Goal: Task Accomplishment & Management: Manage account settings

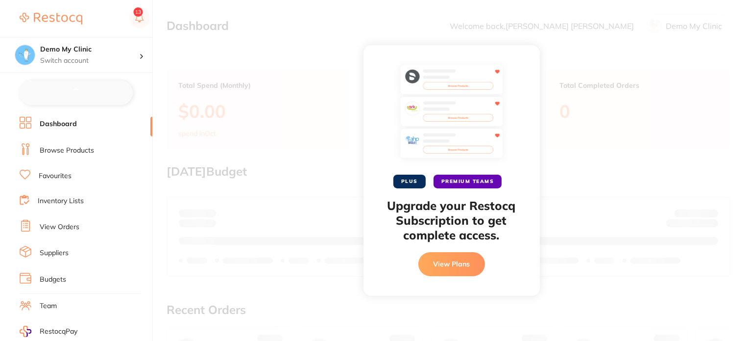
checkbox input "false"
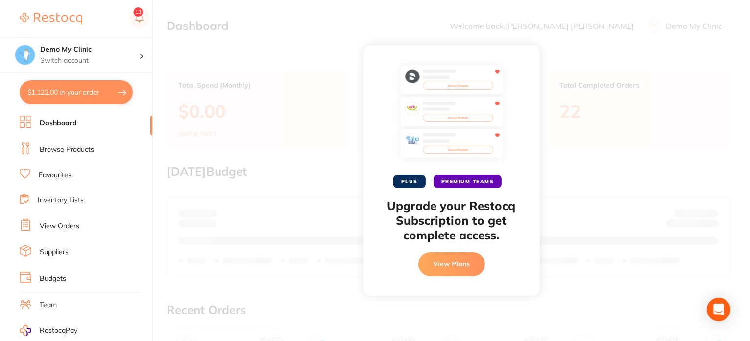
click at [328, 56] on div "PLUS PREMIUM TEAMS Upgrade your Restocq Subscription to get complete access. Vi…" at bounding box center [451, 170] width 597 height 341
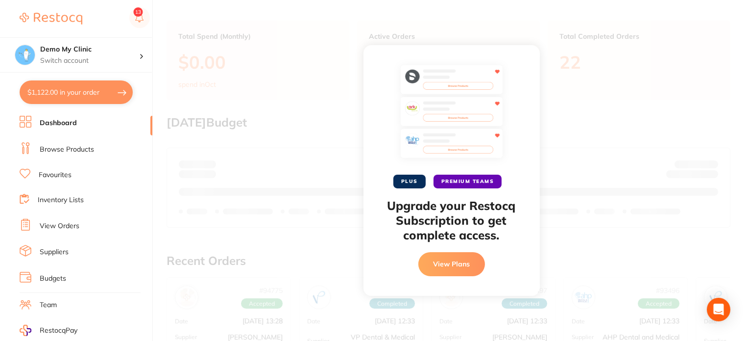
click at [74, 146] on link "Browse Products" at bounding box center [67, 150] width 54 height 10
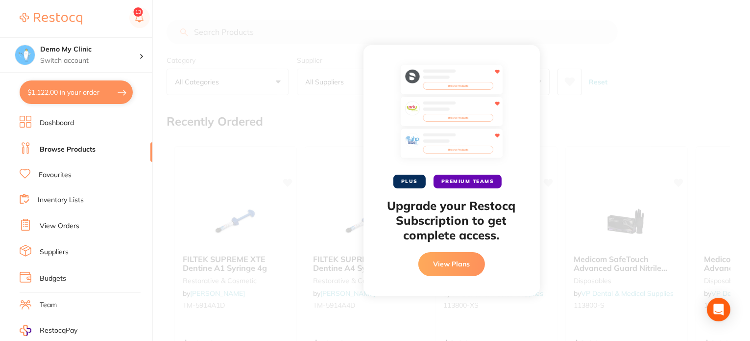
click at [88, 120] on li "Dashboard" at bounding box center [86, 123] width 133 height 15
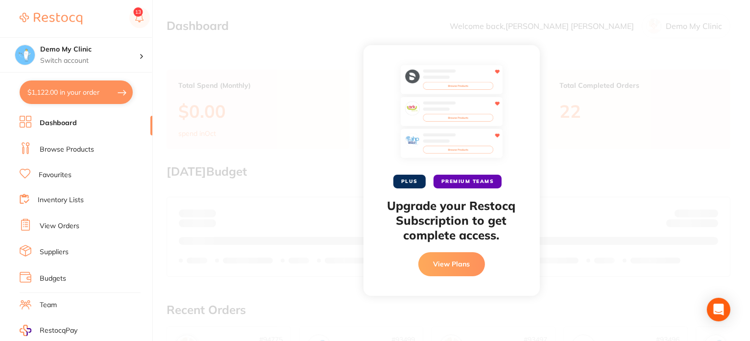
click at [438, 263] on button "View Plans" at bounding box center [451, 264] width 67 height 24
click at [468, 273] on button "View Plans" at bounding box center [451, 264] width 67 height 24
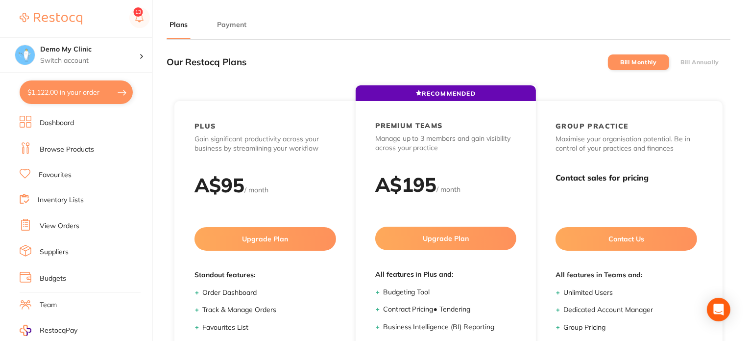
click at [75, 154] on li "Browse Products" at bounding box center [86, 149] width 133 height 15
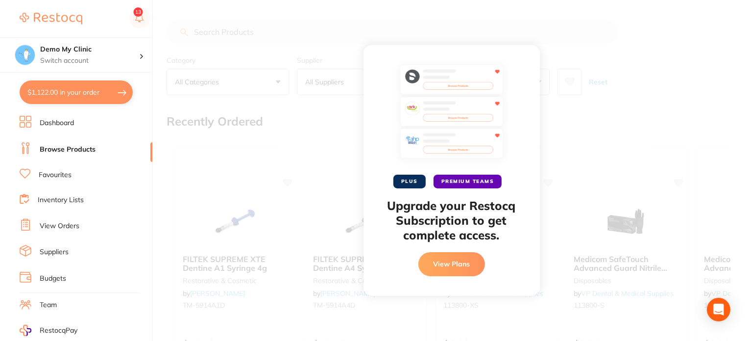
click at [310, 115] on div "PLUS PREMIUM TEAMS Upgrade your Restocq Subscription to get complete access. Vi…" at bounding box center [451, 170] width 597 height 341
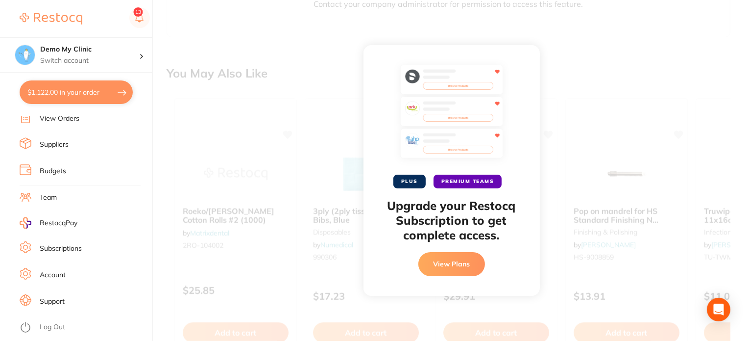
scroll to position [113, 0]
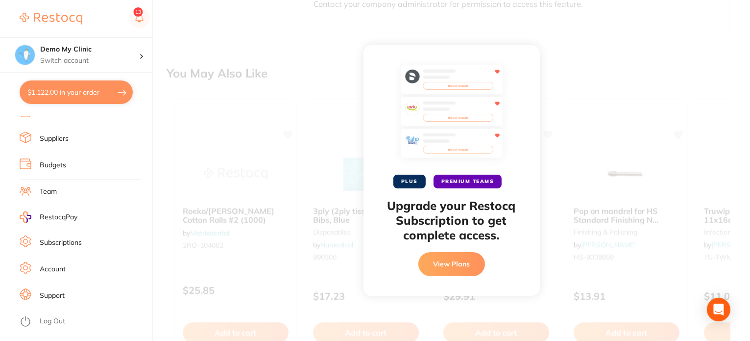
click at [210, 111] on div "PLUS PREMIUM TEAMS Upgrade your Restocq Subscription to get complete access. Vi…" at bounding box center [451, 170] width 597 height 341
click at [139, 22] on icon at bounding box center [139, 21] width 2 height 1
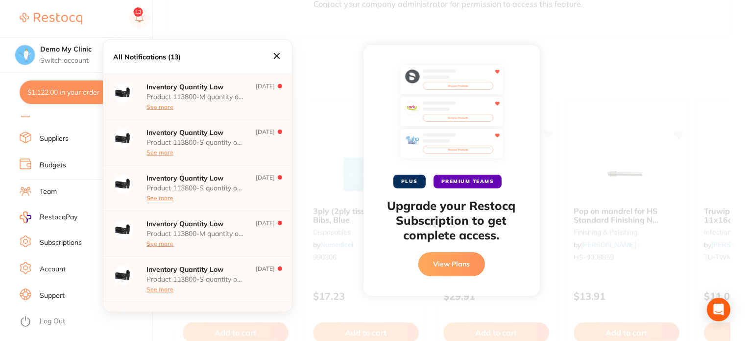
click at [272, 52] on icon at bounding box center [276, 55] width 11 height 11
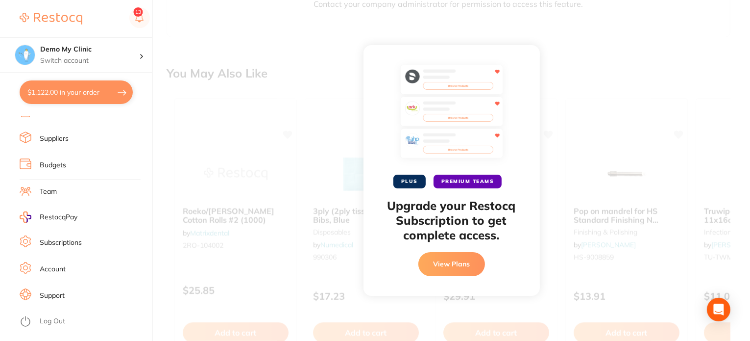
click at [264, 19] on div "PLUS PREMIUM TEAMS Upgrade your Restocq Subscription to get complete access. Vi…" at bounding box center [451, 170] width 597 height 341
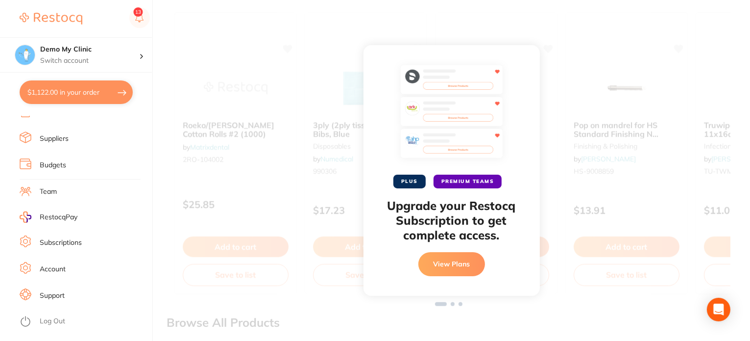
scroll to position [735, 0]
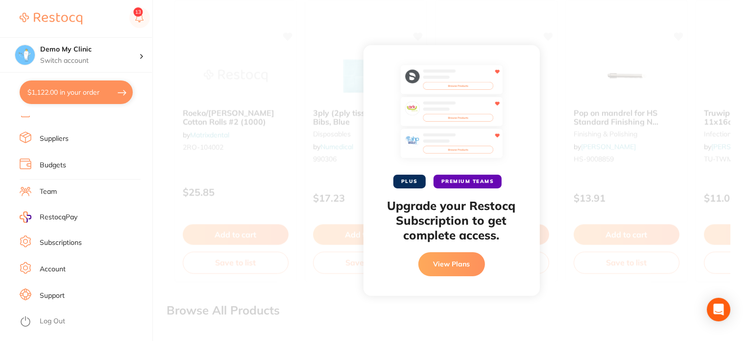
click at [71, 297] on li "Support" at bounding box center [86, 295] width 133 height 15
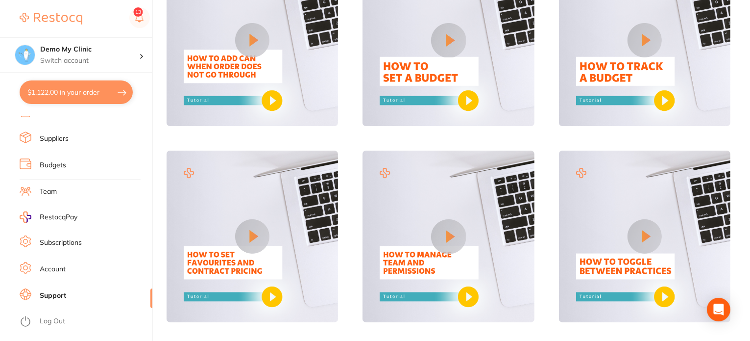
scroll to position [658, 0]
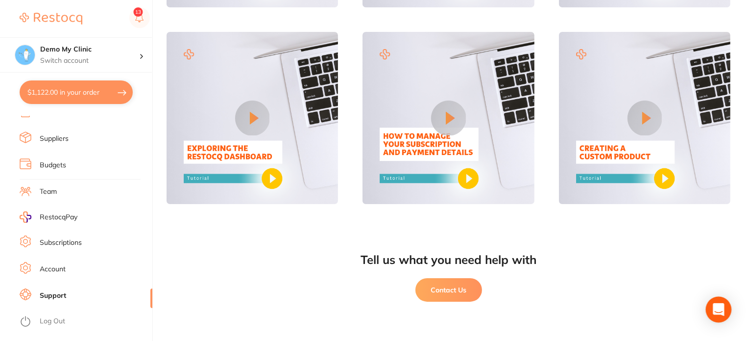
click at [721, 309] on icon "Open Intercom Messenger" at bounding box center [718, 309] width 11 height 13
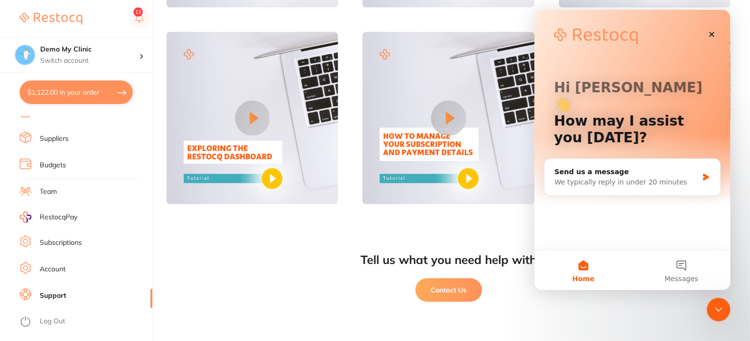
scroll to position [0, 0]
click at [678, 275] on span "Messages" at bounding box center [681, 278] width 34 height 7
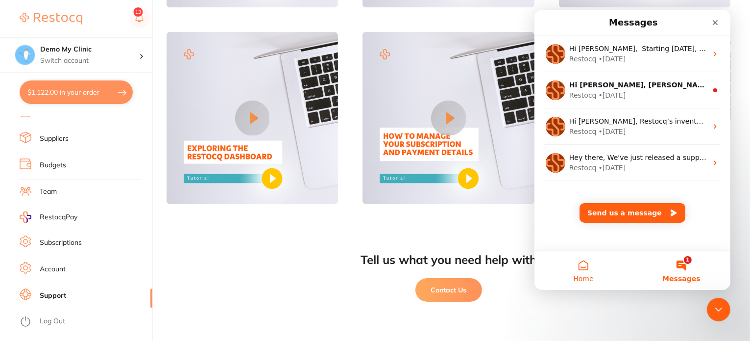
click at [568, 268] on button "Home" at bounding box center [583, 269] width 98 height 39
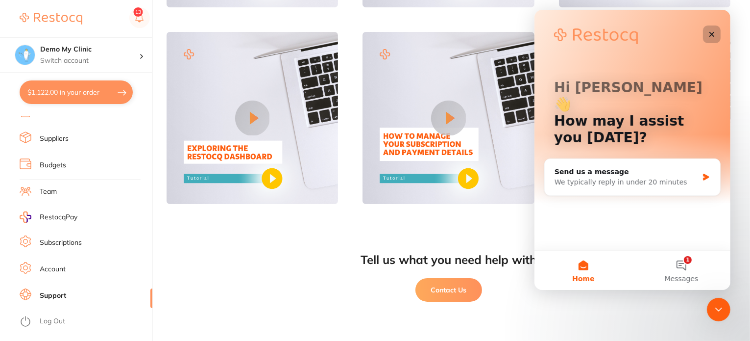
click at [712, 35] on icon "Close" at bounding box center [711, 34] width 5 height 5
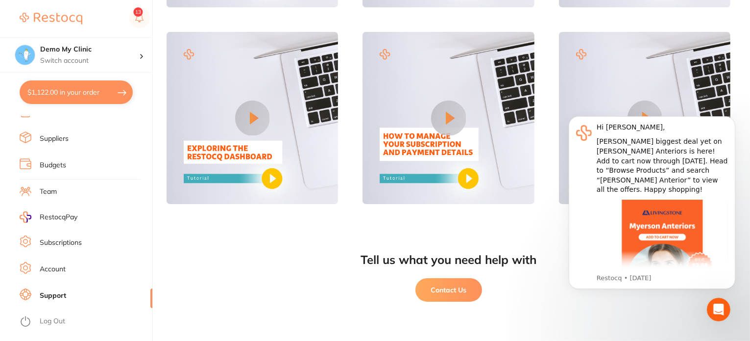
click at [207, 250] on div "Tell us what you need help with Contact Us" at bounding box center [449, 284] width 564 height 113
click at [58, 272] on link "Account" at bounding box center [53, 269] width 26 height 10
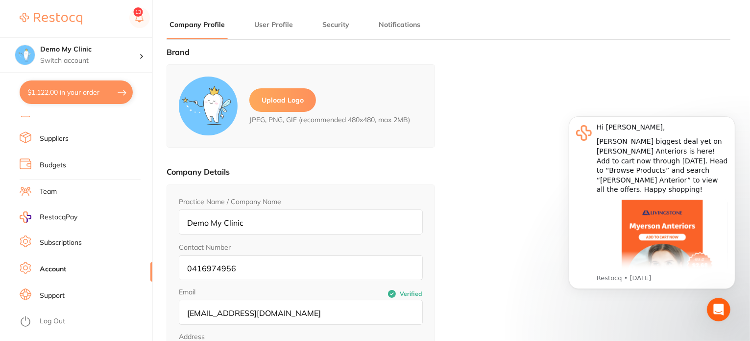
type input "Dhanie"
type input "Naidu"
type input "[EMAIL_ADDRESS][DOMAIN_NAME]"
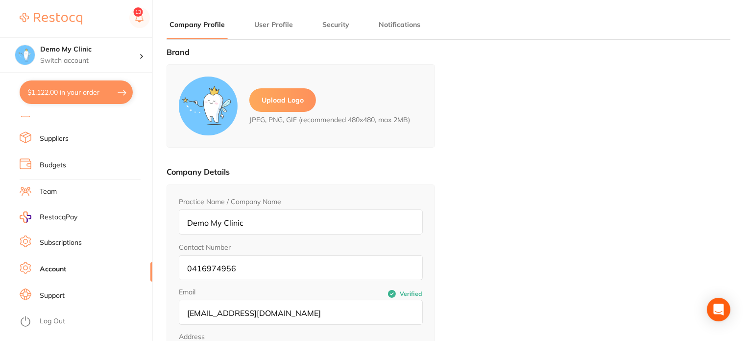
click at [282, 27] on button "User Profile" at bounding box center [273, 24] width 45 height 9
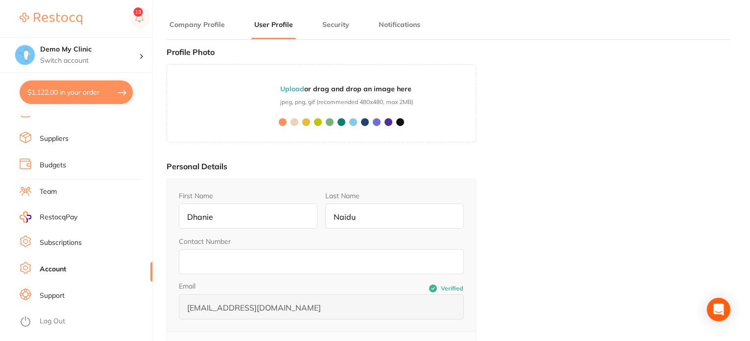
click at [342, 26] on button "Security" at bounding box center [335, 24] width 33 height 9
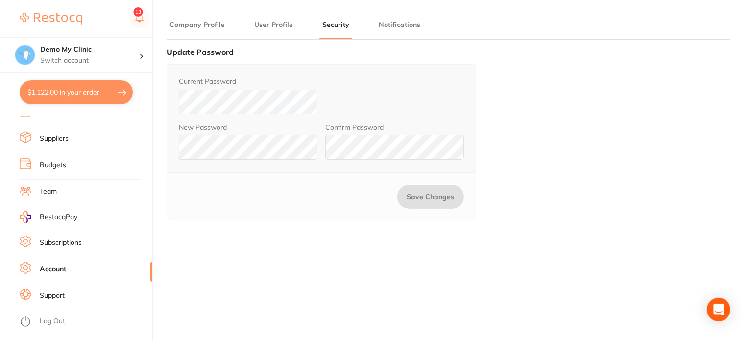
click at [412, 24] on button "Notifications" at bounding box center [400, 24] width 48 height 9
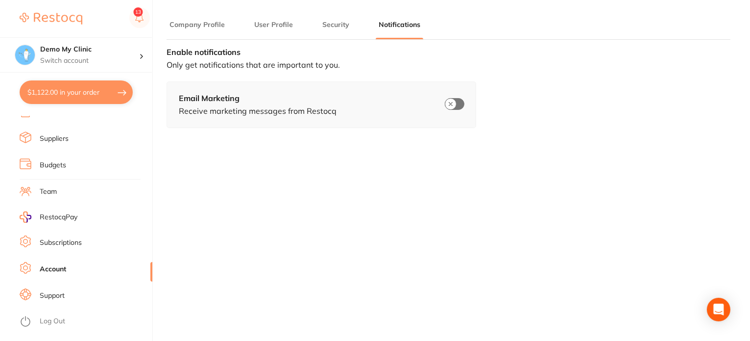
click at [206, 27] on button "Company Profile" at bounding box center [197, 24] width 61 height 9
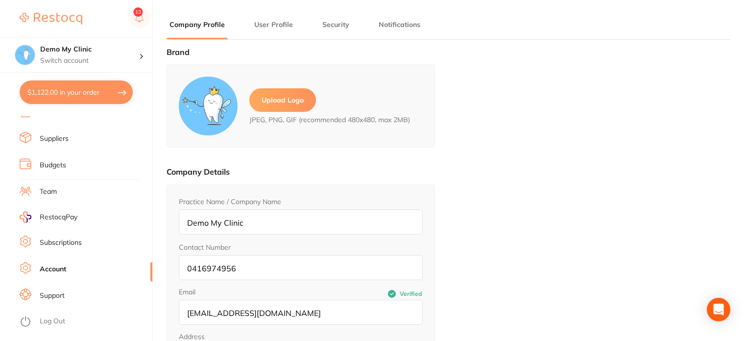
click at [96, 244] on li "Subscriptions" at bounding box center [86, 242] width 133 height 15
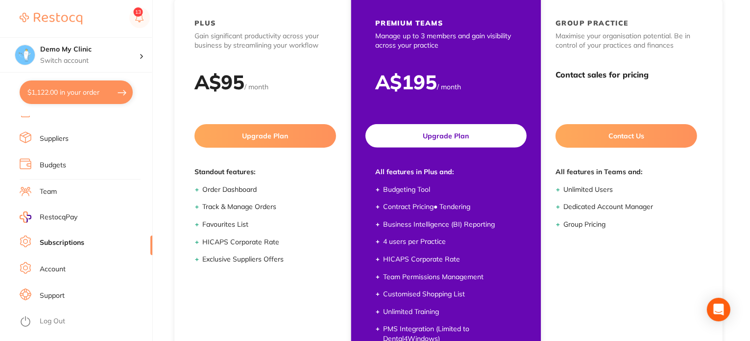
scroll to position [152, 0]
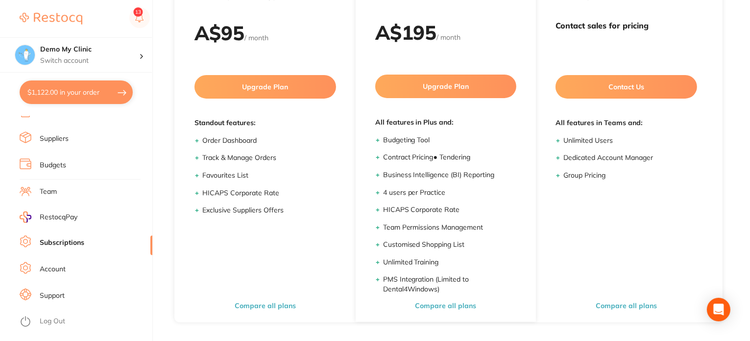
click at [82, 217] on li "RestocqPay" at bounding box center [81, 216] width 141 height 13
click at [62, 209] on ul "Dashboard Browse Products Favourites Inventory Lists View Orders Suppliers Budg…" at bounding box center [86, 171] width 133 height 338
click at [56, 217] on span "RestocqPay" at bounding box center [59, 217] width 38 height 10
click at [51, 189] on link "Team" at bounding box center [48, 192] width 17 height 10
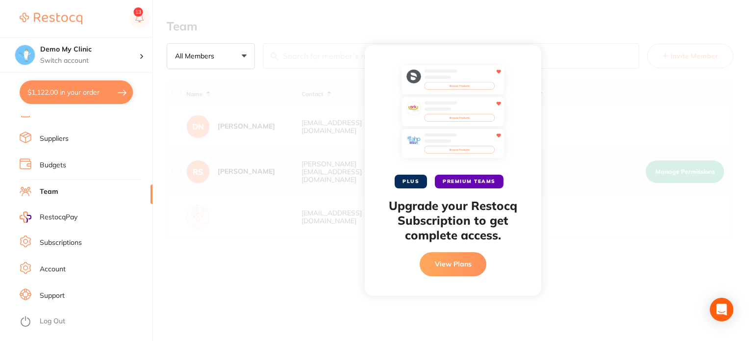
click at [86, 164] on li "Budgets" at bounding box center [86, 165] width 133 height 15
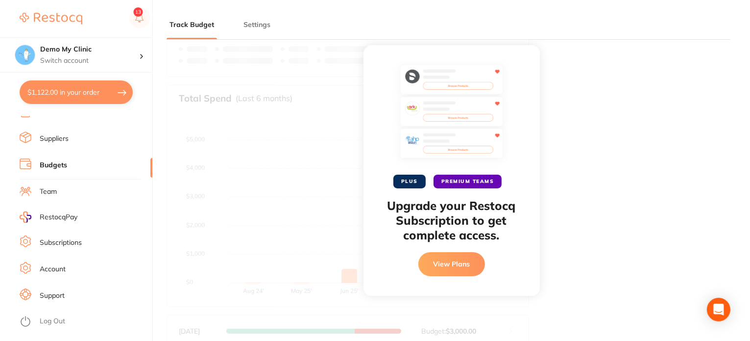
scroll to position [98, 0]
click at [249, 29] on li "Settings" at bounding box center [257, 30] width 33 height 20
click at [249, 22] on button "Settings" at bounding box center [257, 24] width 33 height 9
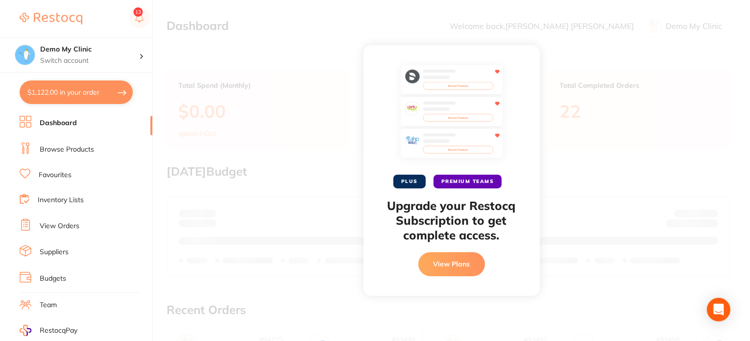
click at [339, 85] on div "PLUS PREMIUM TEAMS Upgrade your Restocq Subscription to get complete access. Vi…" at bounding box center [451, 170] width 597 height 341
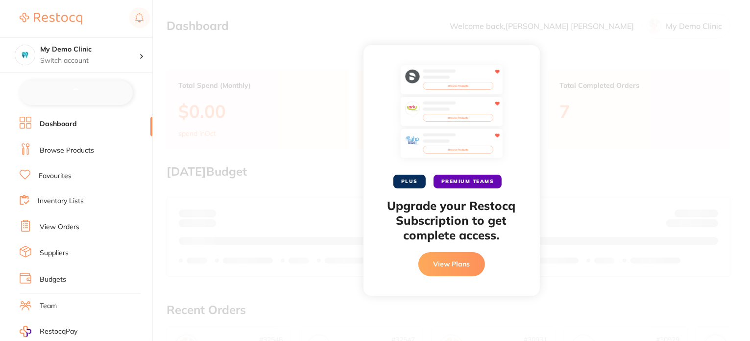
checkbox input "false"
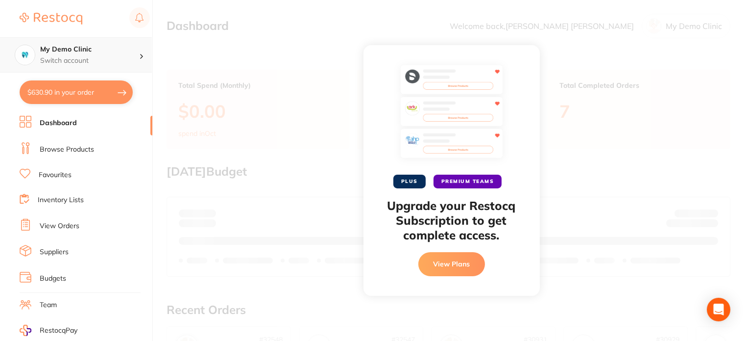
click at [137, 54] on div "My Demo Clinic Switch account" at bounding box center [89, 55] width 99 height 21
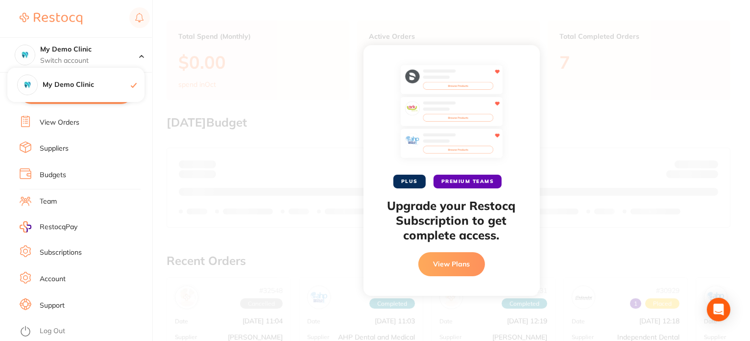
scroll to position [113, 0]
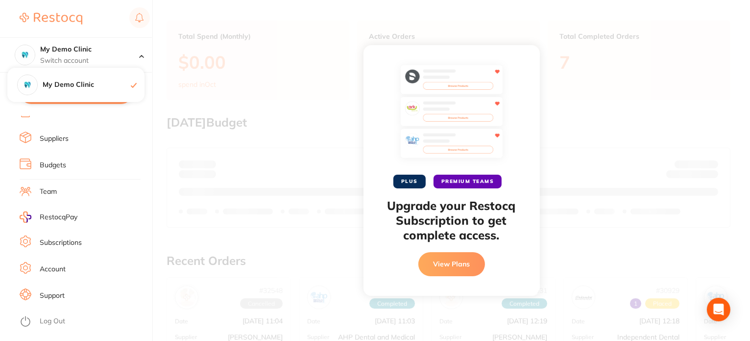
click at [52, 317] on link "Log Out" at bounding box center [52, 321] width 25 height 10
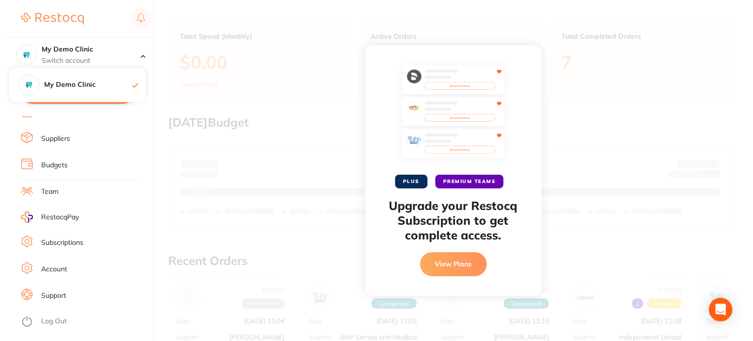
scroll to position [0, 0]
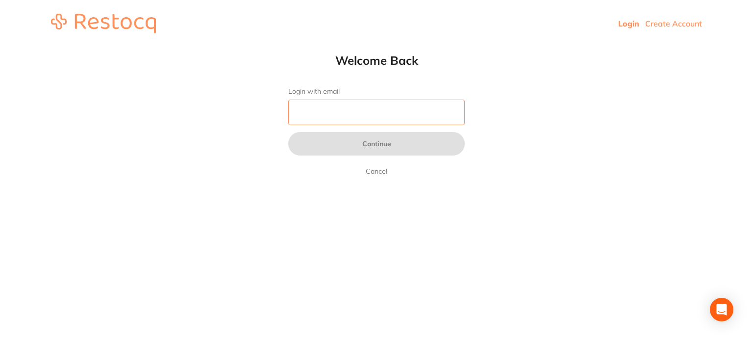
click at [310, 113] on input "Login with email" at bounding box center [376, 111] width 176 height 25
type input "[EMAIL_ADDRESS][DOMAIN_NAME]"
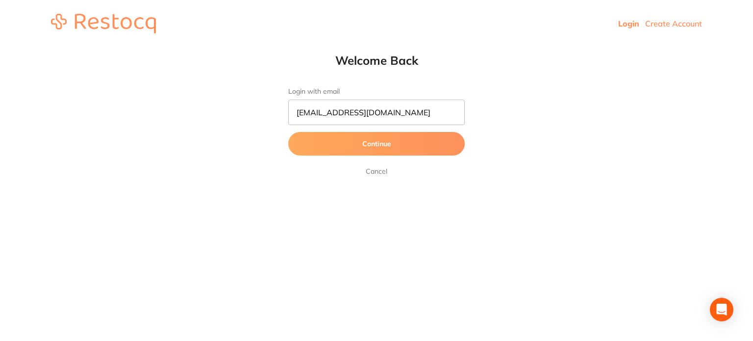
click at [319, 144] on button "Continue" at bounding box center [376, 144] width 176 height 24
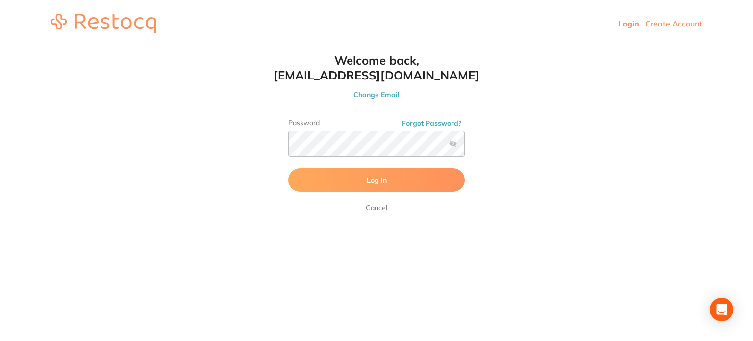
click at [451, 143] on label at bounding box center [453, 144] width 8 height 8
click at [465, 147] on input "checkbox" at bounding box center [465, 147] width 0 height 0
click at [451, 143] on label at bounding box center [453, 144] width 8 height 8
click at [465, 147] on input "checkbox" at bounding box center [465, 147] width 0 height 0
click at [410, 181] on button "Log In" at bounding box center [376, 180] width 176 height 24
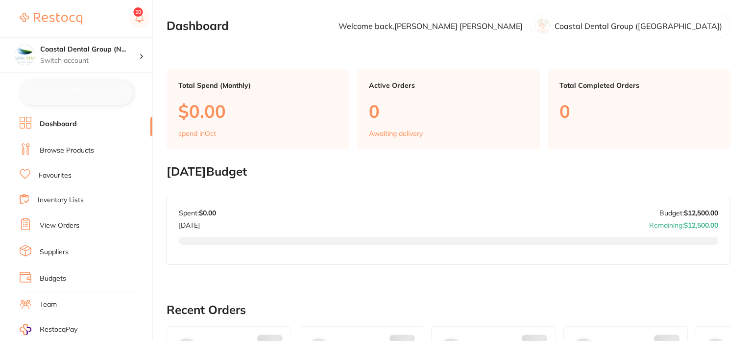
checkbox input "false"
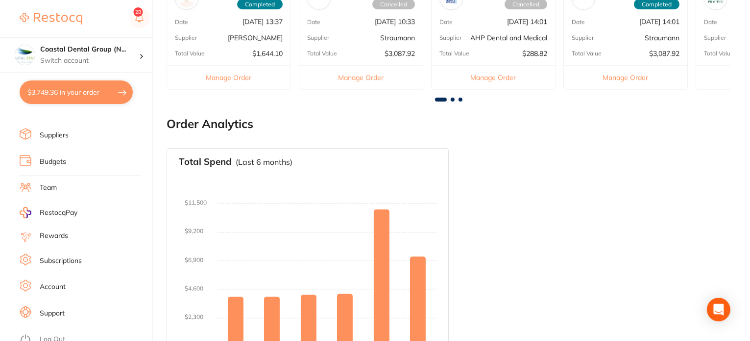
scroll to position [385, 0]
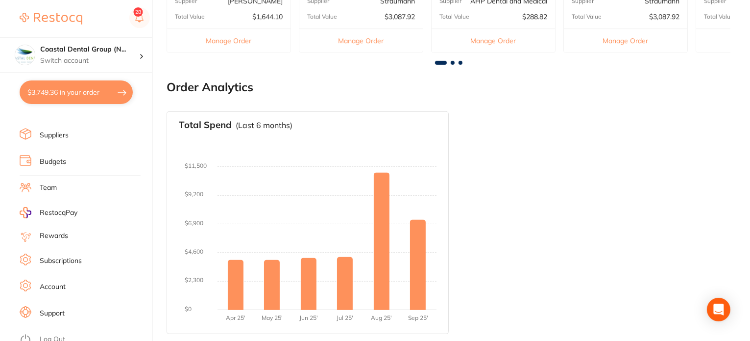
click at [81, 295] on ul "Dashboard Browse Products Favourites Inventory Lists View Orders Suppliers Budg…" at bounding box center [86, 169] width 133 height 338
click at [54, 308] on link "Support" at bounding box center [52, 313] width 25 height 10
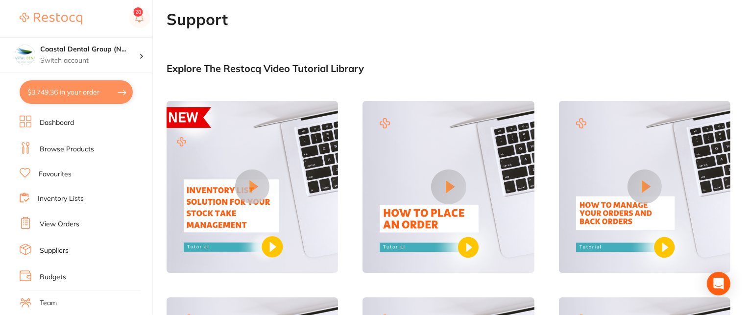
click at [49, 122] on link "Dashboard" at bounding box center [57, 123] width 34 height 10
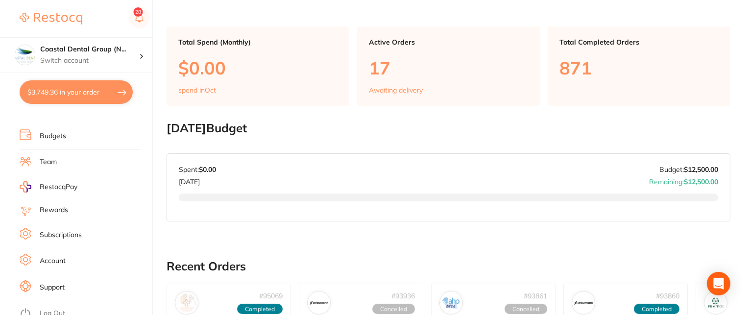
scroll to position [49, 0]
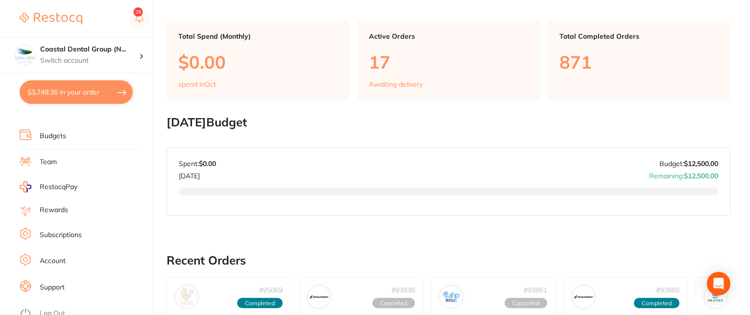
click at [72, 281] on li "Support" at bounding box center [86, 287] width 133 height 15
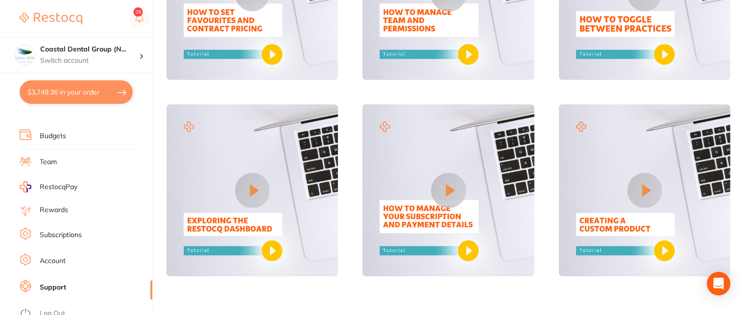
scroll to position [683, 0]
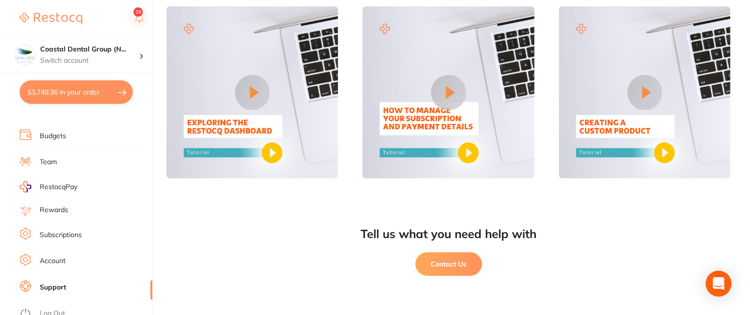
click at [713, 280] on icon "Open Intercom Messenger" at bounding box center [718, 283] width 11 height 13
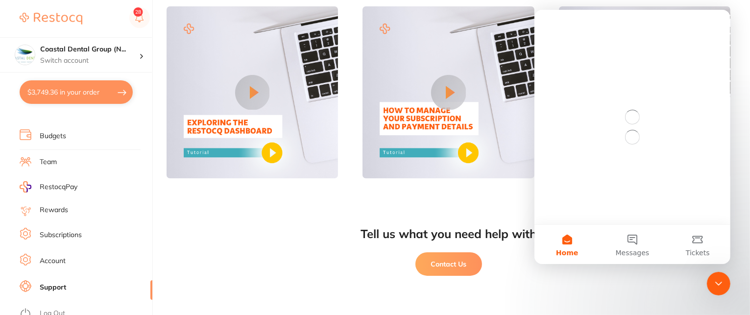
scroll to position [0, 0]
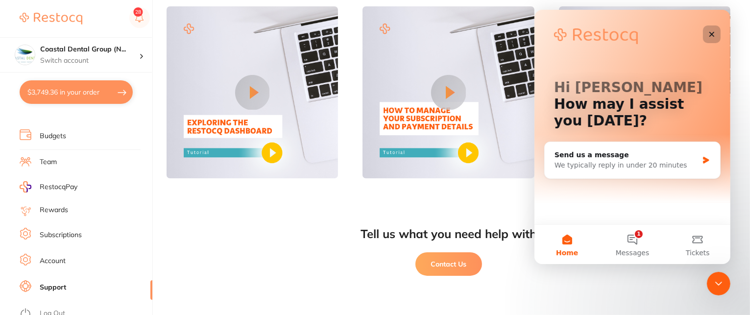
click at [713, 28] on div "Close" at bounding box center [712, 34] width 18 height 18
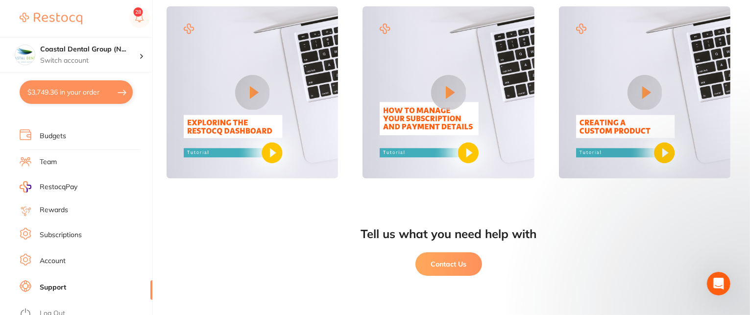
click at [88, 256] on li "Account" at bounding box center [86, 261] width 133 height 15
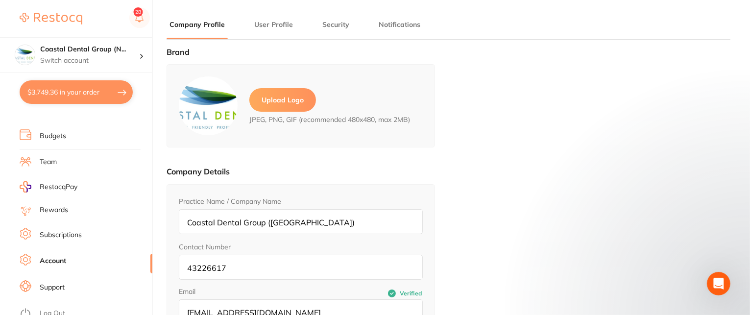
type input "[PERSON_NAME]"
type input "43226617"
type input "[EMAIL_ADDRESS][DOMAIN_NAME]"
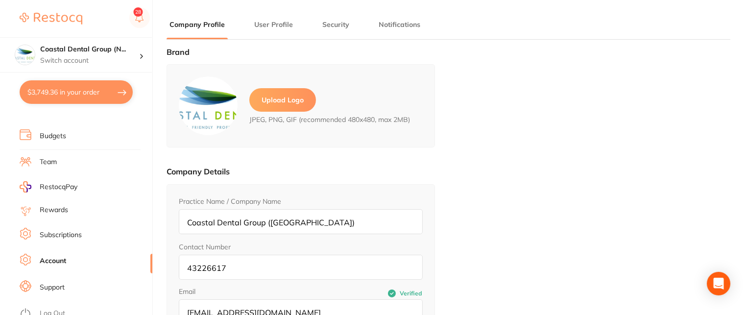
click at [275, 22] on button "User Profile" at bounding box center [273, 24] width 45 height 9
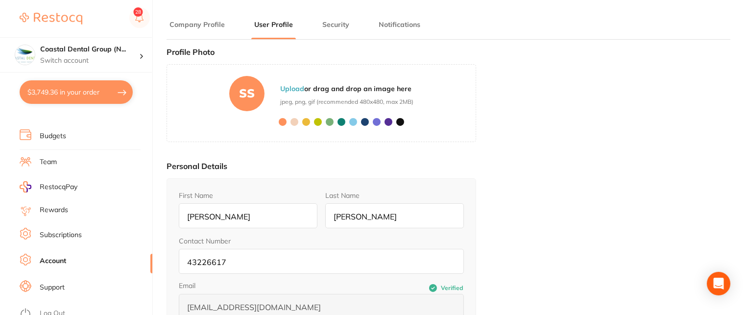
click at [334, 20] on button "Security" at bounding box center [335, 24] width 33 height 9
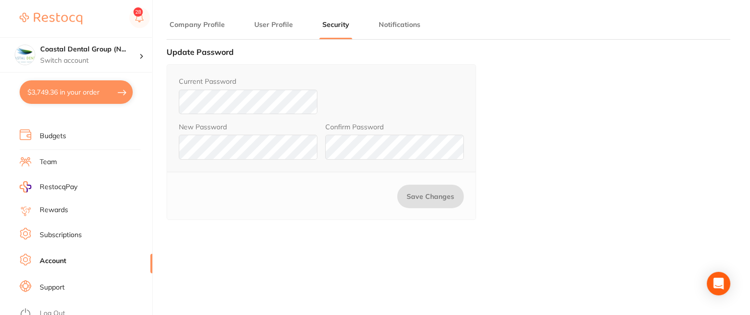
click at [394, 22] on button "Notifications" at bounding box center [400, 24] width 48 height 9
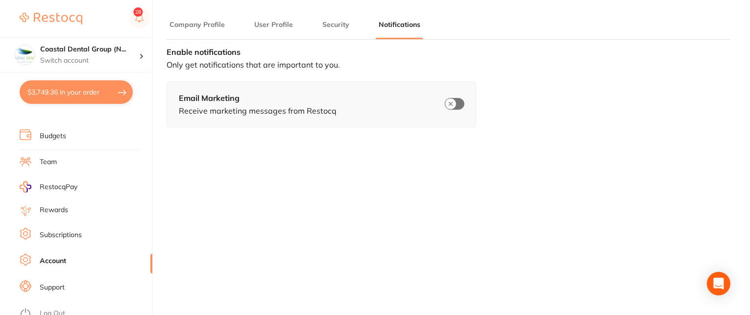
click at [341, 215] on div "Brand Upload Logo JPEG, PNG, GIF (recommended 480x480, max 2MB) Company Details…" at bounding box center [449, 205] width 564 height 315
click at [76, 230] on link "Subscriptions" at bounding box center [61, 235] width 42 height 10
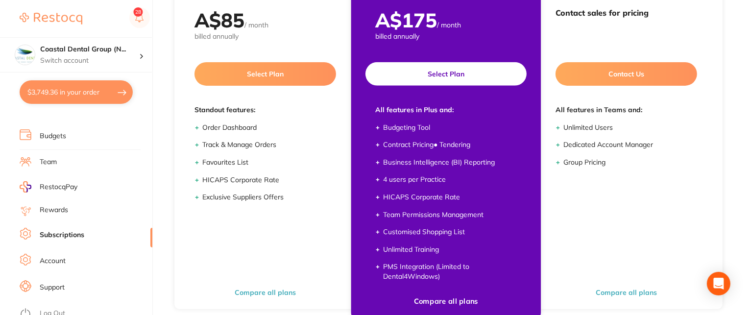
scroll to position [177, 0]
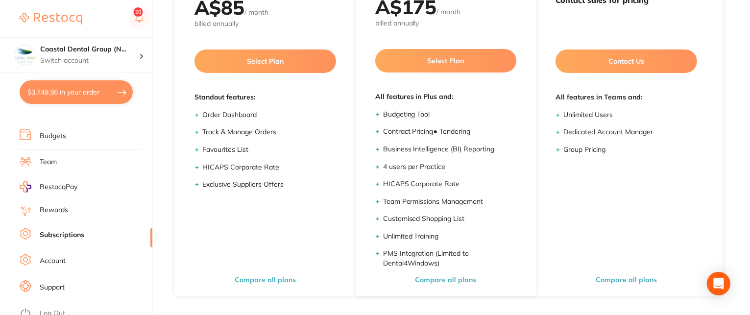
click at [81, 209] on li "Rewards" at bounding box center [86, 210] width 133 height 12
click at [65, 207] on link "Rewards" at bounding box center [54, 210] width 28 height 10
click at [74, 160] on li "Team" at bounding box center [86, 162] width 133 height 15
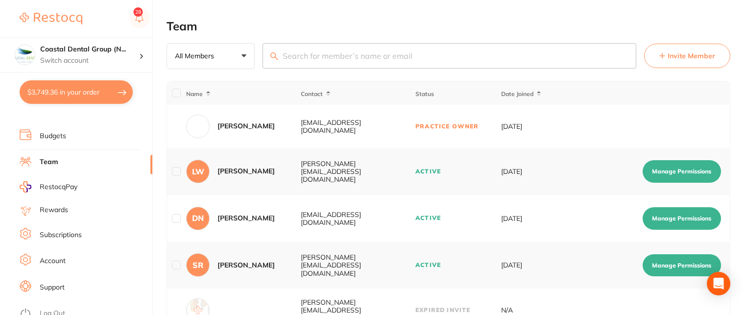
click at [78, 185] on li "RestocqPay" at bounding box center [81, 186] width 141 height 11
click at [54, 182] on span "RestocqPay" at bounding box center [59, 187] width 38 height 10
click at [88, 186] on li "RestocqPay" at bounding box center [81, 186] width 141 height 11
click at [81, 158] on li "Team" at bounding box center [86, 162] width 133 height 15
drag, startPoint x: 296, startPoint y: 122, endPoint x: 365, endPoint y: 119, distance: 68.7
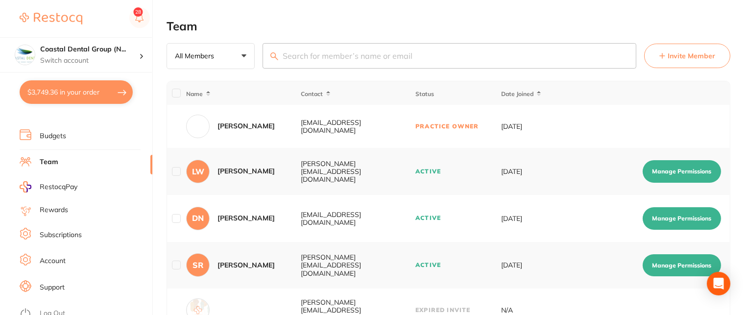
click at [365, 119] on tr "SS [PERSON_NAME] [EMAIL_ADDRESS][DOMAIN_NAME] Practice Owner [DATE]" at bounding box center [448, 126] width 563 height 43
click at [414, 137] on td "[EMAIL_ADDRESS][DOMAIN_NAME]" at bounding box center [357, 126] width 115 height 43
drag, startPoint x: 295, startPoint y: 125, endPoint x: 382, endPoint y: 123, distance: 87.2
click at [375, 125] on tr "SS [PERSON_NAME] [EMAIL_ADDRESS][DOMAIN_NAME] Practice Owner [DATE]" at bounding box center [448, 126] width 563 height 43
click at [697, 56] on span "Invite Member" at bounding box center [692, 56] width 48 height 10
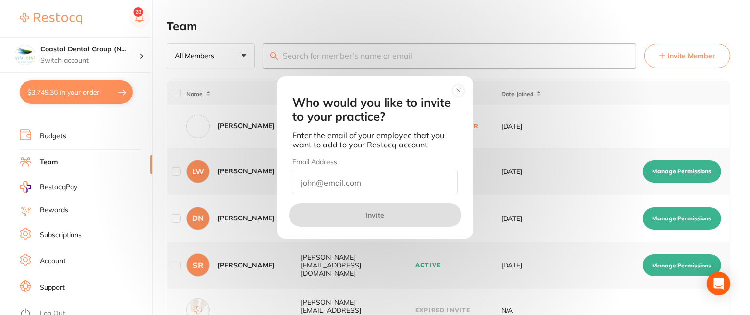
click at [379, 183] on input "email" at bounding box center [375, 182] width 165 height 25
click at [455, 90] on circle at bounding box center [458, 90] width 11 height 11
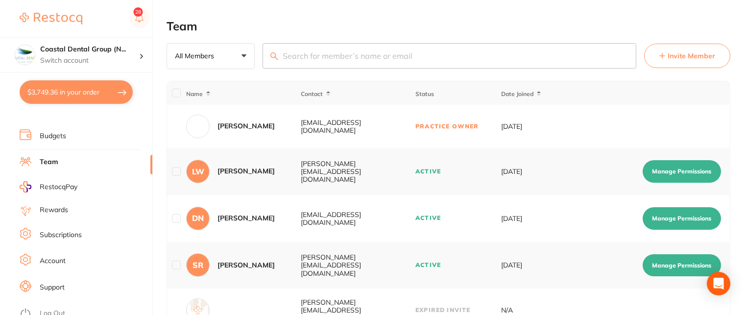
click at [700, 61] on button "Invite Member" at bounding box center [687, 56] width 86 height 25
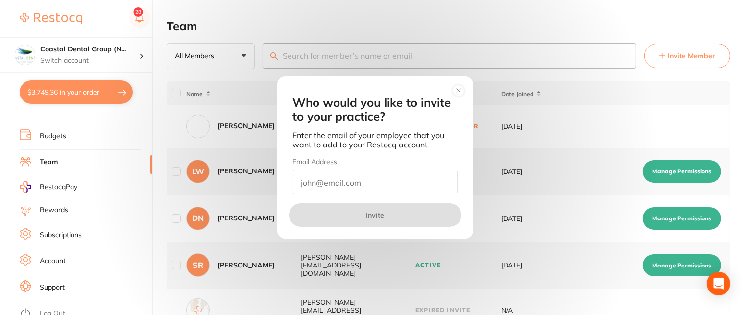
click at [392, 184] on input "email" at bounding box center [375, 182] width 165 height 25
click at [455, 92] on circle at bounding box center [458, 90] width 11 height 11
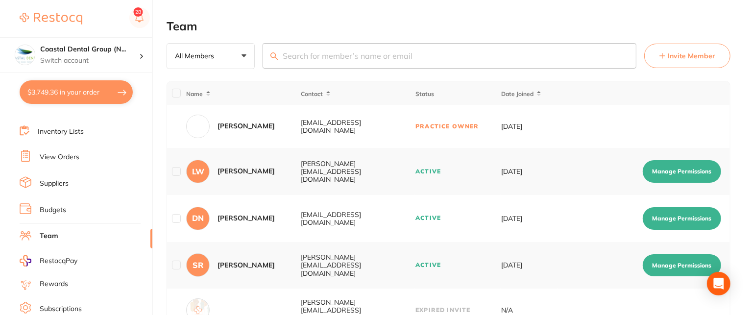
scroll to position [43, 0]
click at [81, 200] on li "Suppliers" at bounding box center [86, 207] width 133 height 15
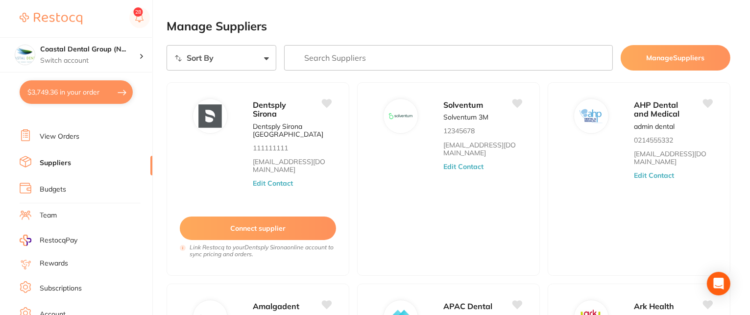
scroll to position [92, 0]
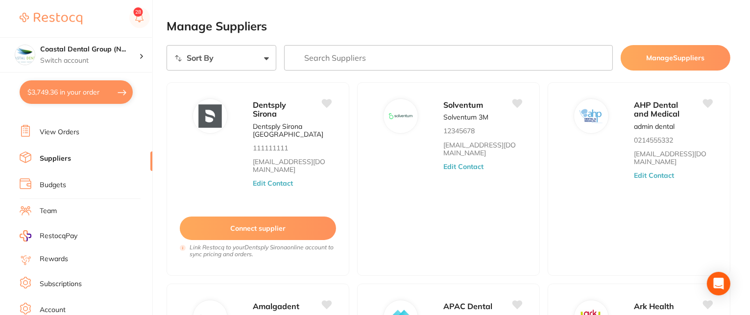
click at [77, 209] on li "Team" at bounding box center [86, 211] width 133 height 15
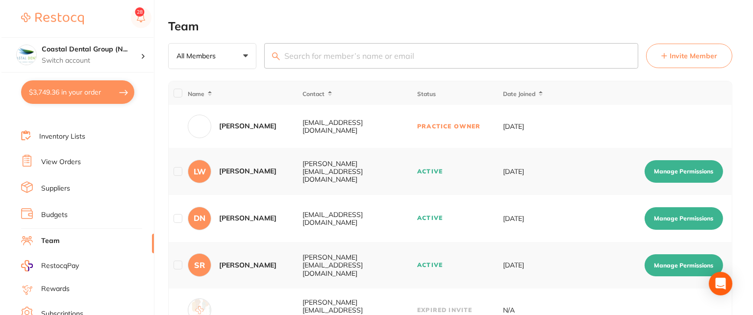
scroll to position [43, 0]
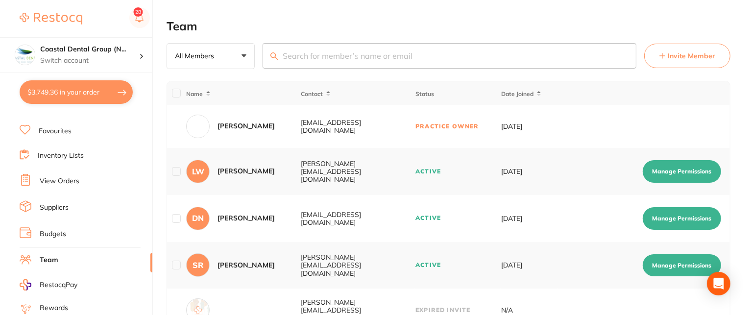
click at [661, 167] on button "Manage Permissions" at bounding box center [682, 171] width 78 height 23
checkbox input "true"
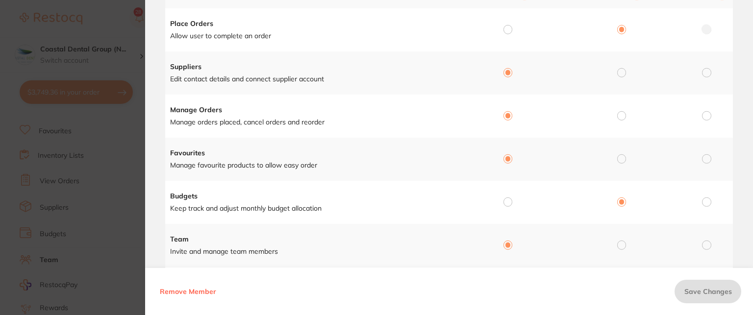
scroll to position [98, 0]
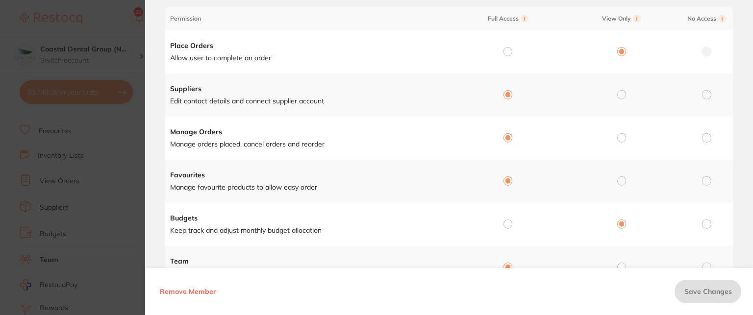
click at [623, 49] on input "radio" at bounding box center [621, 51] width 9 height 9
click at [705, 182] on input "radio" at bounding box center [706, 180] width 9 height 9
radio input "true"
click at [501, 181] on td at bounding box center [506, 181] width 114 height 43
click at [505, 180] on input "radio" at bounding box center [507, 180] width 9 height 9
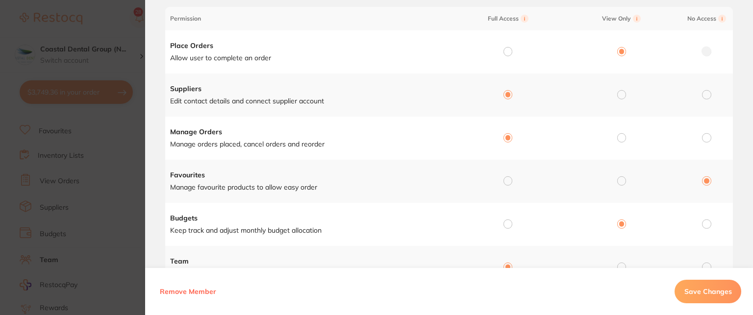
radio input "true"
radio input "false"
click at [706, 290] on span "Save Changes" at bounding box center [708, 291] width 48 height 9
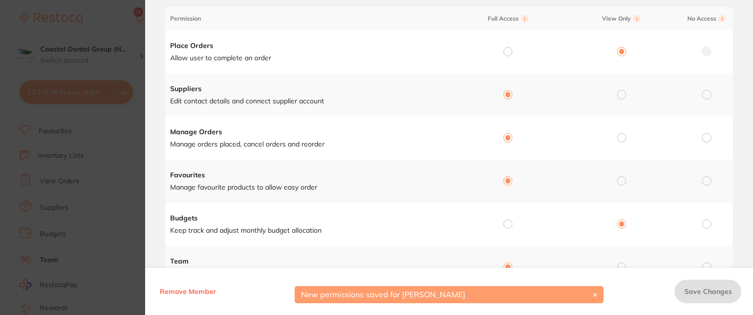
scroll to position [0, 0]
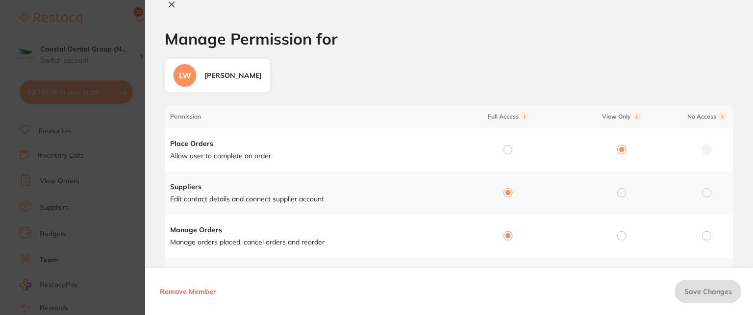
click at [415, 36] on h1 "Manage Permission for" at bounding box center [449, 39] width 568 height 18
click at [172, 6] on icon at bounding box center [172, 4] width 8 height 8
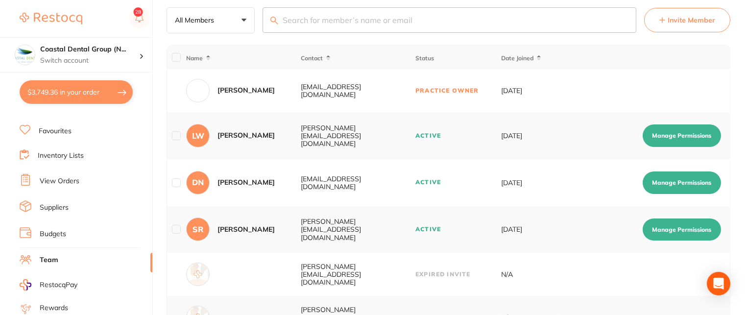
scroll to position [30, 0]
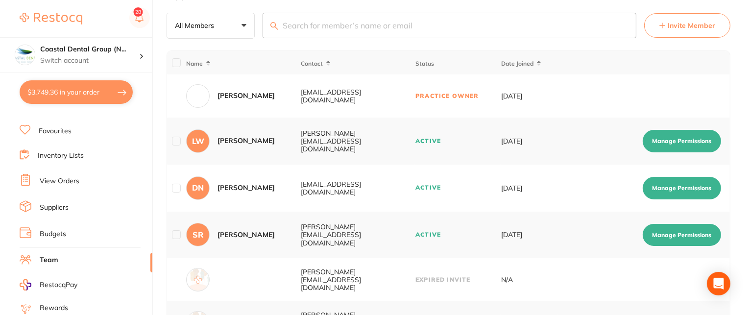
click at [683, 141] on button "Manage Permissions" at bounding box center [682, 141] width 78 height 23
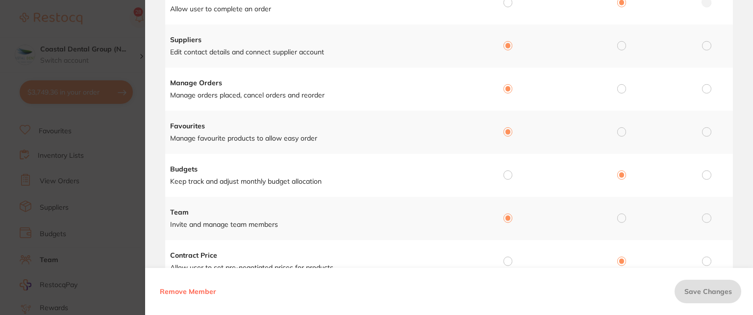
scroll to position [0, 0]
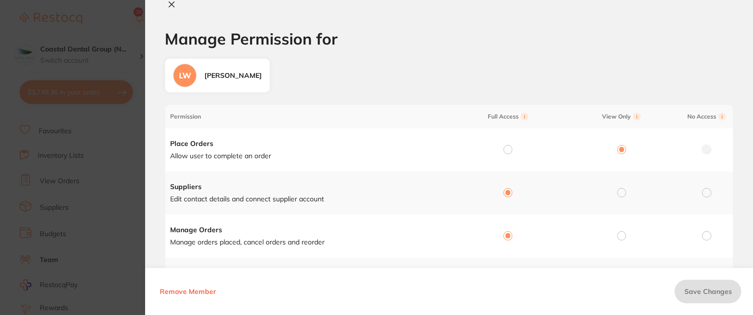
click at [170, 2] on icon at bounding box center [171, 4] width 5 height 5
checkbox input "false"
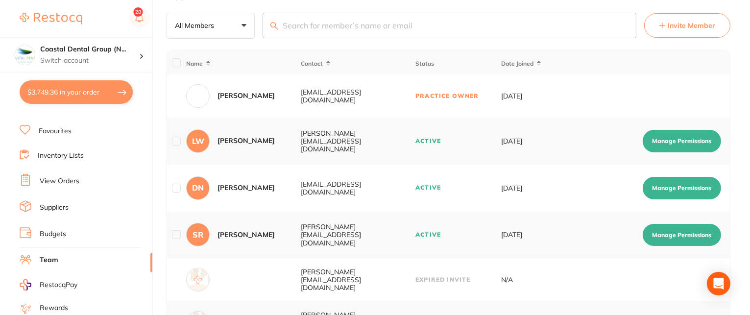
click at [71, 232] on li "Budgets" at bounding box center [86, 234] width 133 height 15
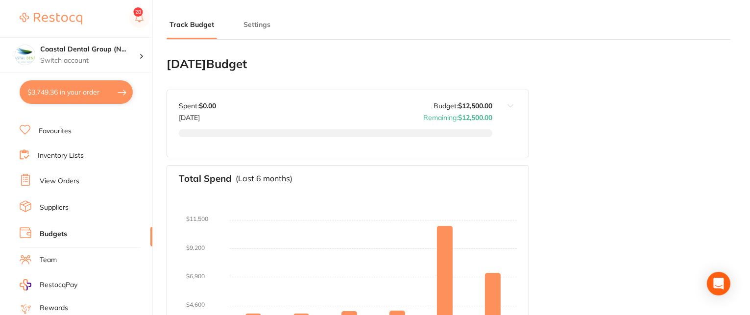
type input "6,000"
type input "12,500"
type input "5.0"
type input "250,000"
type input "12,500"
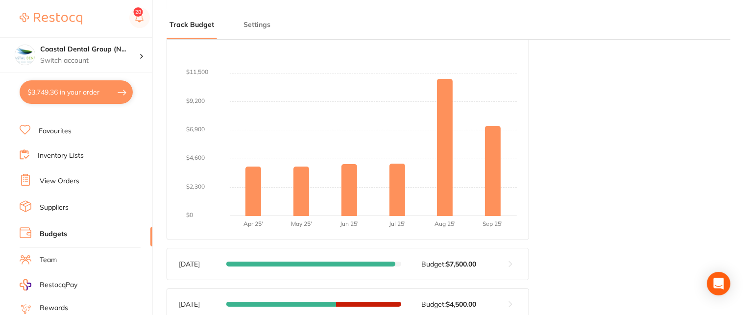
scroll to position [196, 0]
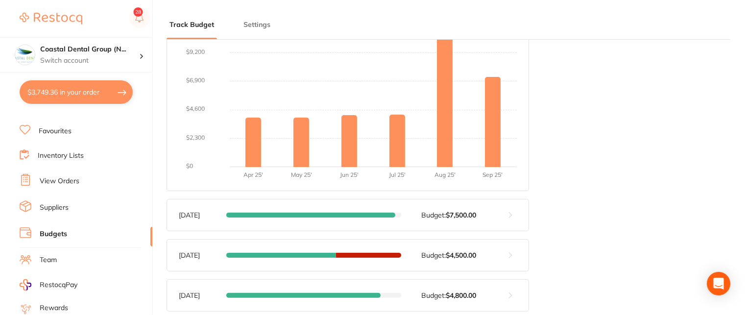
click at [364, 253] on span at bounding box center [368, 255] width 65 height 5
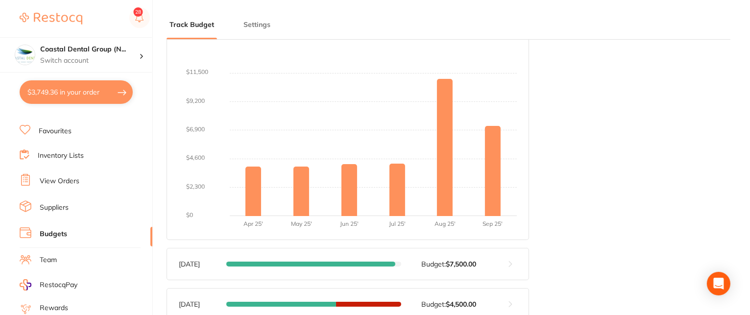
click at [510, 262] on button at bounding box center [510, 263] width 36 height 31
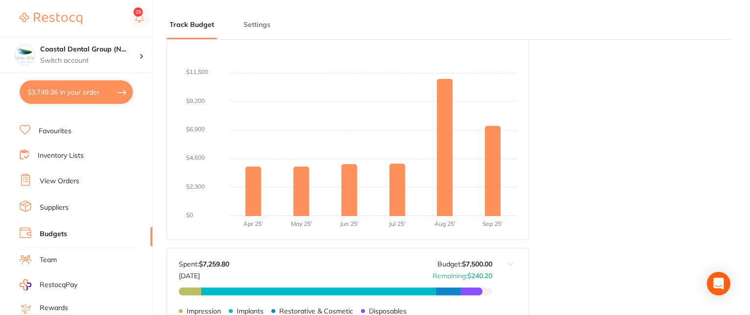
click at [262, 28] on button "Settings" at bounding box center [257, 24] width 33 height 9
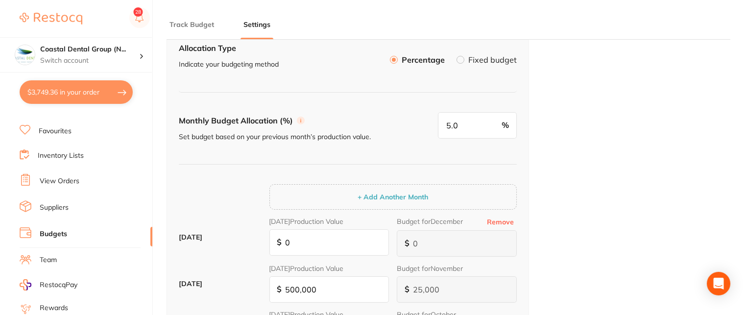
scroll to position [0, 0]
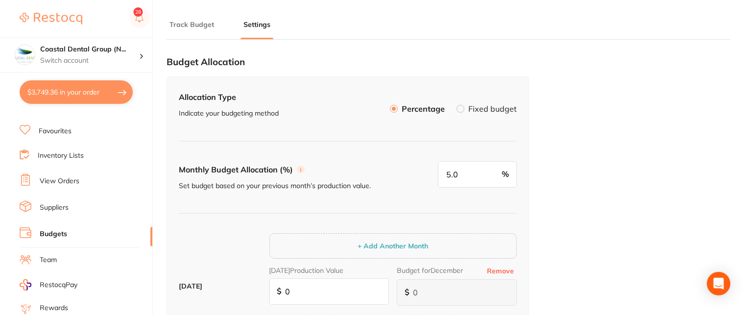
click at [463, 105] on label at bounding box center [461, 109] width 8 height 8
click at [457, 105] on input "Fixed budget" at bounding box center [457, 105] width 0 height 0
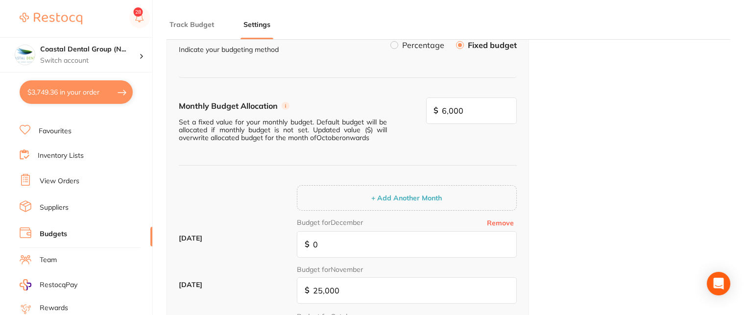
scroll to position [98, 0]
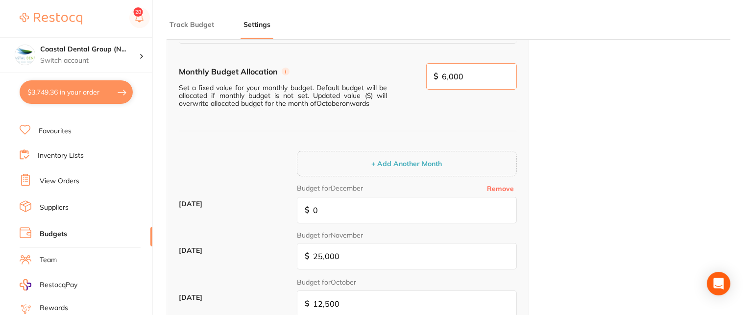
click at [488, 72] on input "6,000" at bounding box center [471, 76] width 91 height 26
click at [490, 78] on input "6,000" at bounding box center [471, 76] width 91 height 26
type input "6,000"
click at [619, 127] on div "Budget Allocation Allocation Type Indicate your budgeting method Percentage Fix…" at bounding box center [449, 318] width 564 height 736
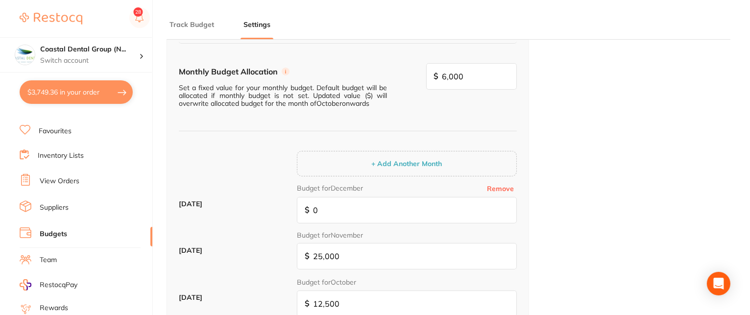
click at [591, 138] on div "Budget Allocation Allocation Type Indicate your budgeting method Percentage Fix…" at bounding box center [449, 318] width 564 height 736
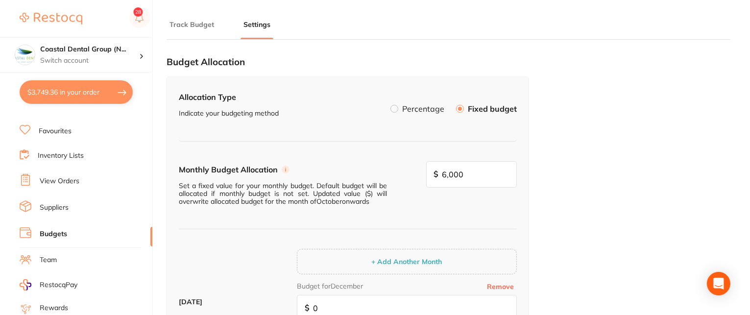
scroll to position [49, 0]
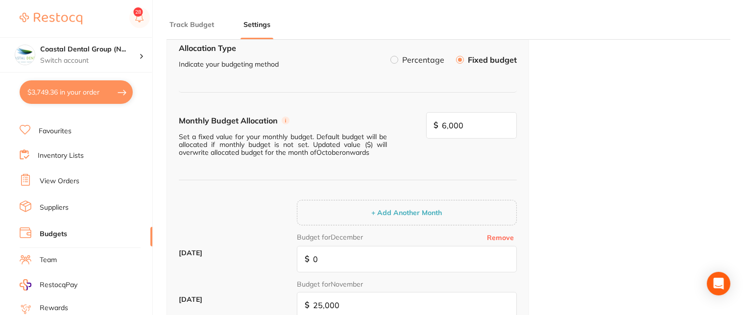
click at [400, 209] on button "+ Add Another Month" at bounding box center [406, 212] width 76 height 9
type input "6,000"
type input "0"
type input "6,000"
type input "0"
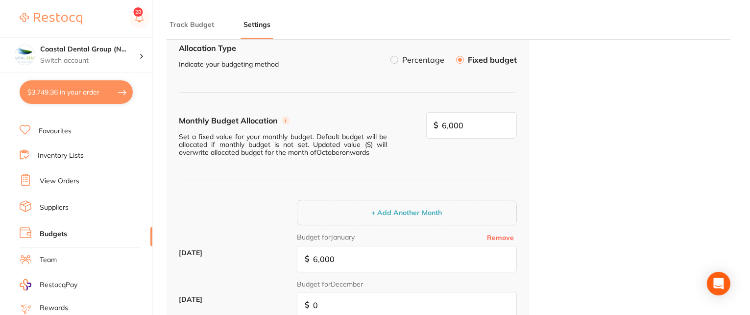
type input "0"
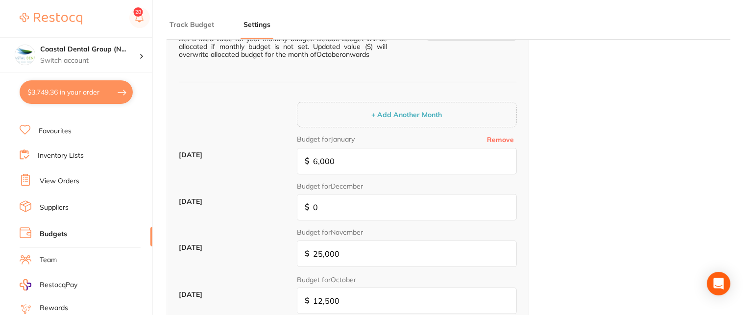
scroll to position [196, 0]
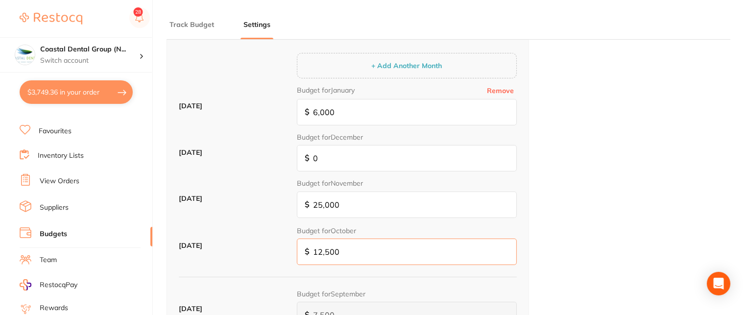
click at [376, 241] on input "12,500" at bounding box center [407, 252] width 220 height 26
drag, startPoint x: 371, startPoint y: 248, endPoint x: 297, endPoint y: 253, distance: 74.6
click at [263, 253] on div "[DATE] Budget for October $ 12,500" at bounding box center [348, 249] width 338 height 47
click at [402, 203] on input "25,000" at bounding box center [407, 205] width 220 height 26
click at [379, 153] on input "0" at bounding box center [407, 158] width 220 height 26
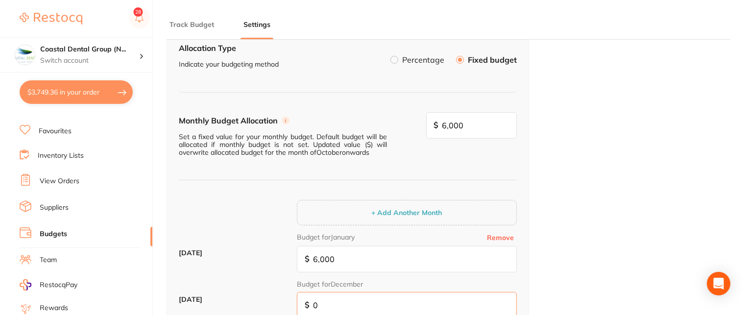
scroll to position [0, 0]
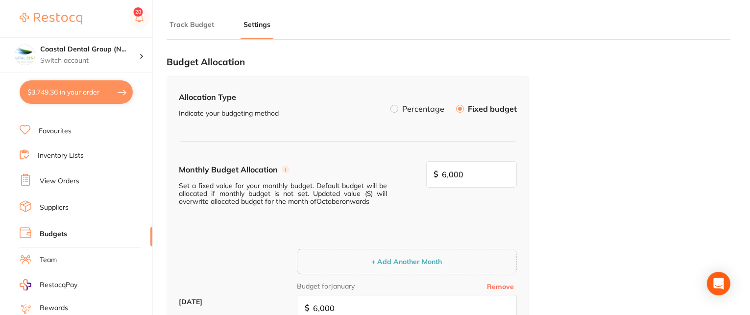
click at [263, 23] on button "Settings" at bounding box center [257, 24] width 33 height 9
click at [397, 107] on label at bounding box center [395, 109] width 8 height 8
click at [391, 105] on input "Percentage" at bounding box center [391, 105] width 0 height 0
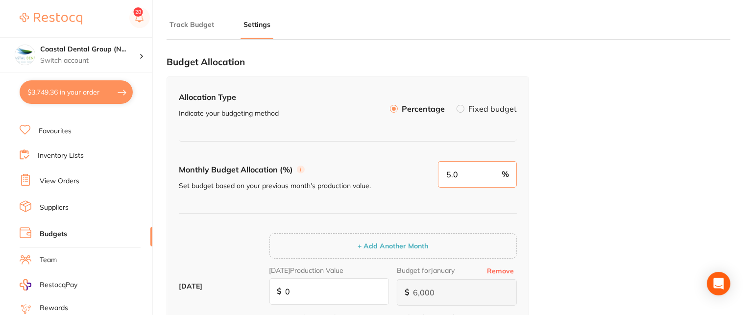
click at [469, 176] on input "5.0" at bounding box center [477, 174] width 79 height 26
type input "0"
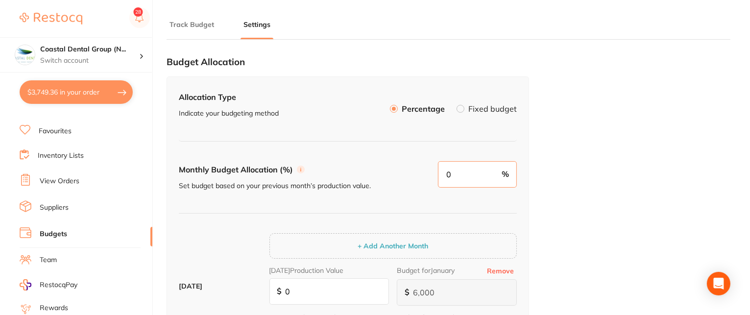
type input "0"
type input "6"
type input "15,000"
type input "30,000"
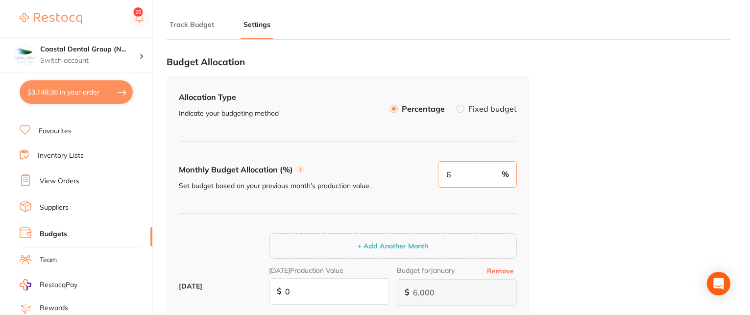
type input "30,000"
type input "60"
type input "150,000"
type input "300,000"
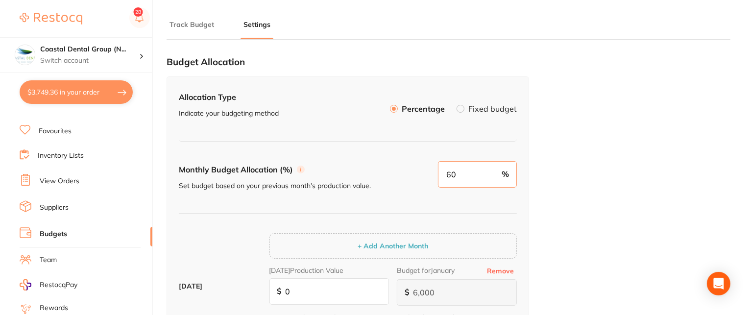
type input "300,000"
type input "6"
type input "15,000"
type input "30,000"
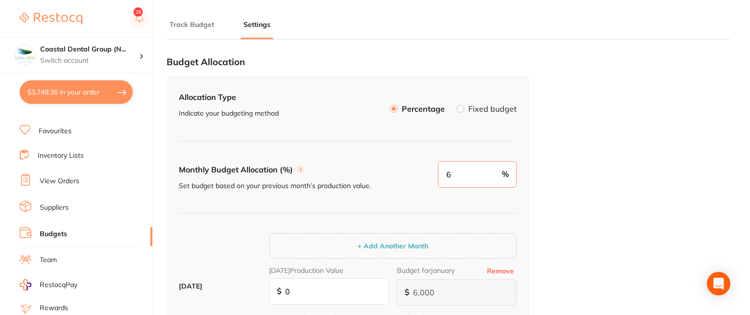
type input "30,000"
type input "0"
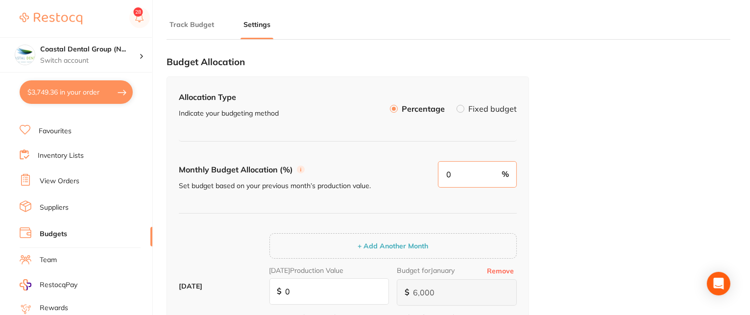
type input "0"
type input "9"
type input "22,500"
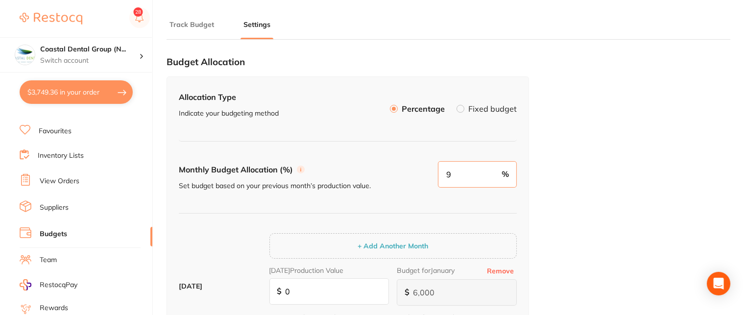
type input "45,000"
type input "9"
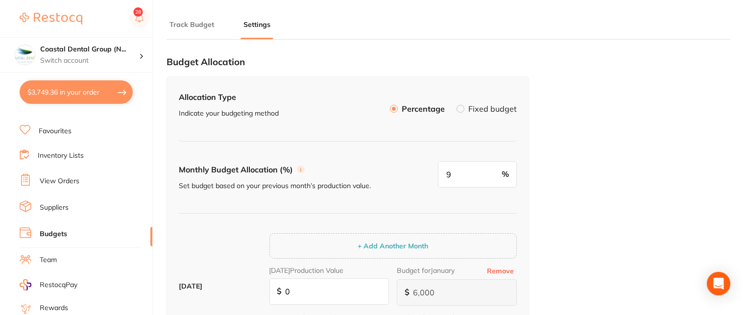
scroll to position [49, 0]
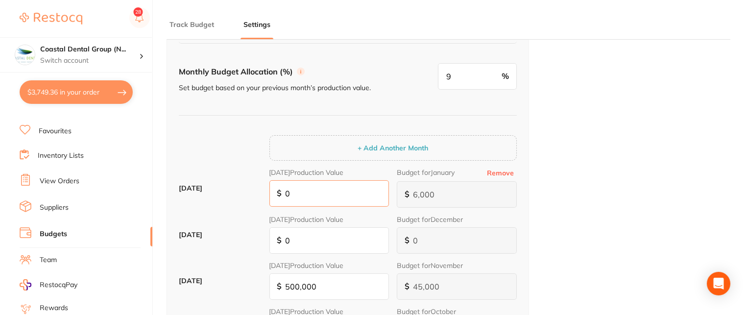
click at [335, 195] on input "0" at bounding box center [330, 193] width 120 height 26
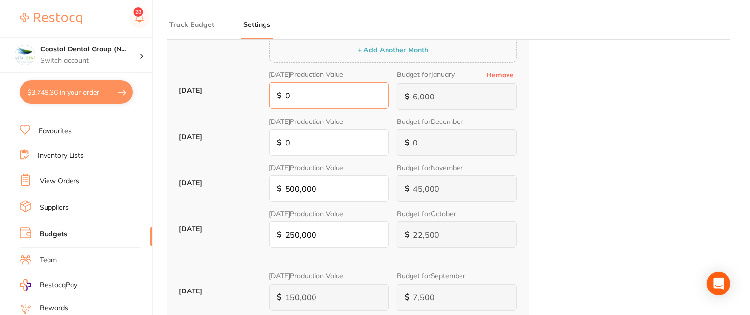
scroll to position [147, 0]
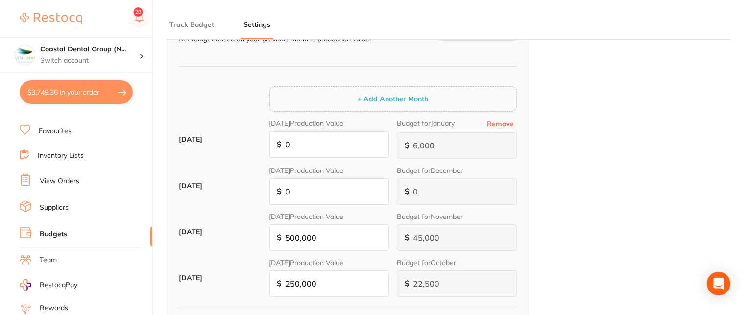
click at [507, 120] on button "Remove" at bounding box center [500, 124] width 33 height 9
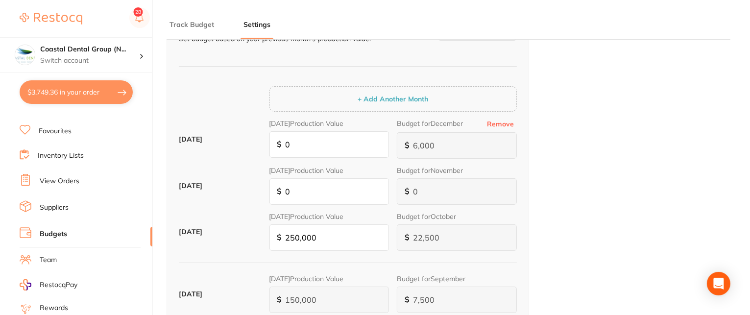
type input "0"
type input "45,000"
type input "0"
type input "500,000"
type input "45,000"
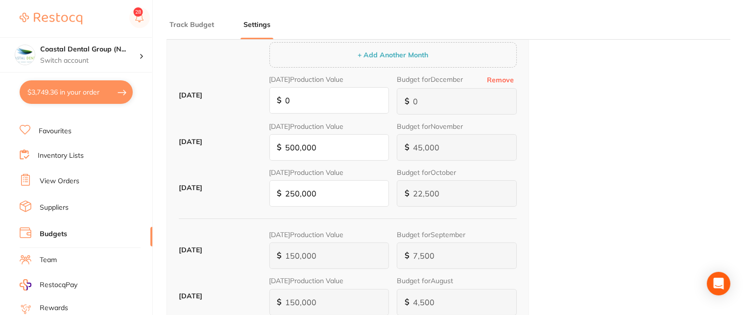
scroll to position [196, 0]
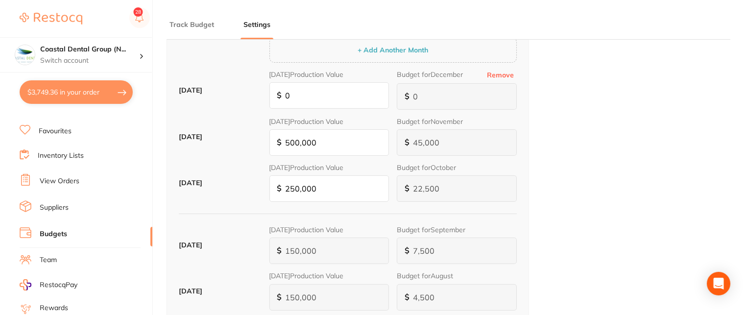
click at [506, 76] on button "Remove" at bounding box center [500, 75] width 33 height 9
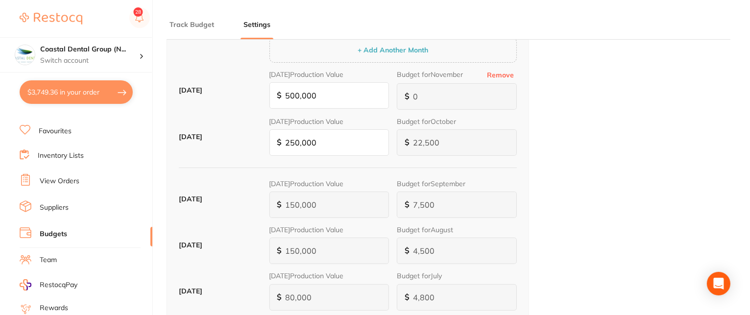
type input "45,000"
type input "500,000"
type input "45,000"
click at [331, 96] on input "500,000" at bounding box center [330, 95] width 120 height 26
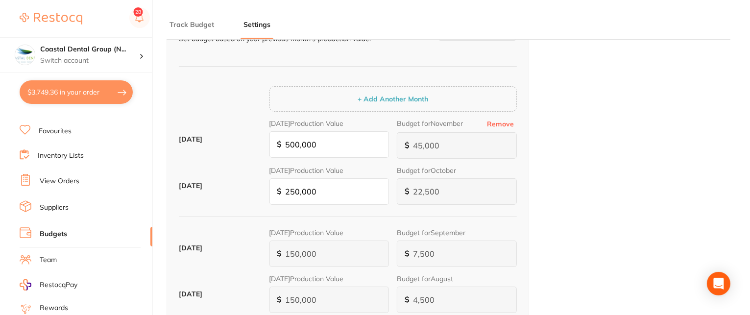
click at [505, 126] on button "Remove" at bounding box center [500, 124] width 33 height 9
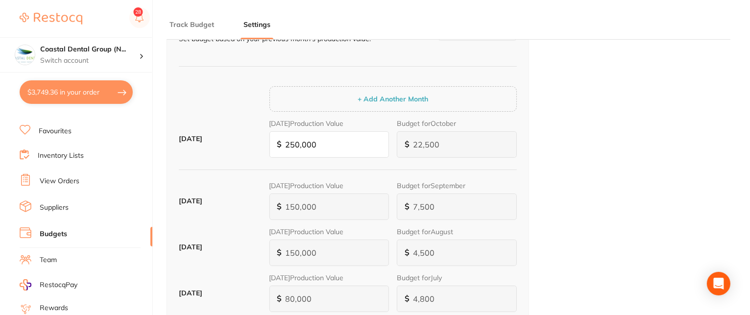
scroll to position [196, 0]
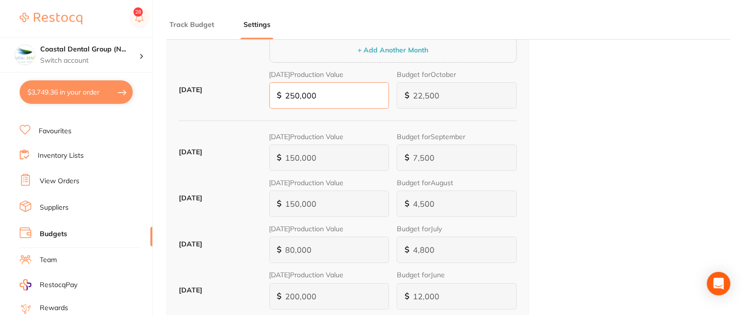
click at [345, 100] on input "250,000" at bounding box center [330, 95] width 120 height 26
drag, startPoint x: 324, startPoint y: 98, endPoint x: 270, endPoint y: 98, distance: 53.4
click at [270, 98] on input "250,000" at bounding box center [330, 95] width 120 height 26
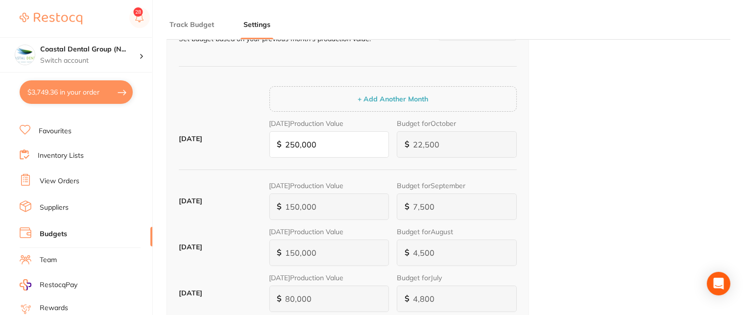
click at [431, 99] on button "+ Add Another Month" at bounding box center [393, 99] width 76 height 9
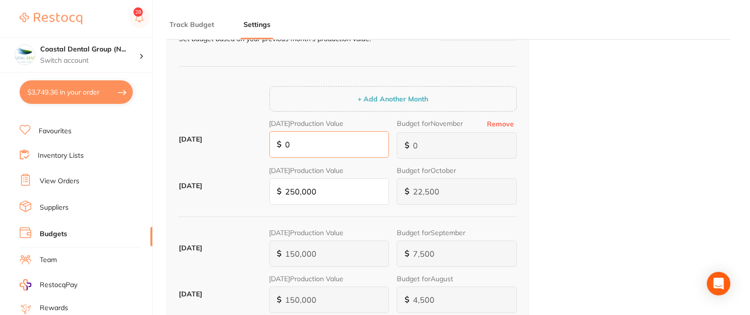
click at [334, 145] on input "0" at bounding box center [330, 144] width 120 height 26
type input "0"
click at [496, 122] on button "Remove" at bounding box center [500, 124] width 33 height 9
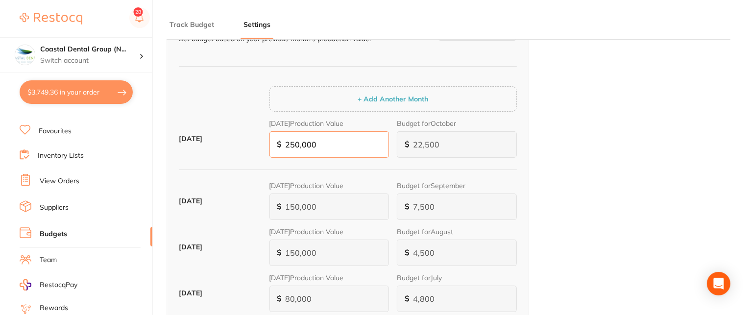
click at [337, 141] on input "250,000" at bounding box center [330, 144] width 120 height 26
drag, startPoint x: 341, startPoint y: 141, endPoint x: 280, endPoint y: 144, distance: 61.3
click at [280, 144] on div "$ 250,000" at bounding box center [330, 144] width 120 height 26
type input "0"
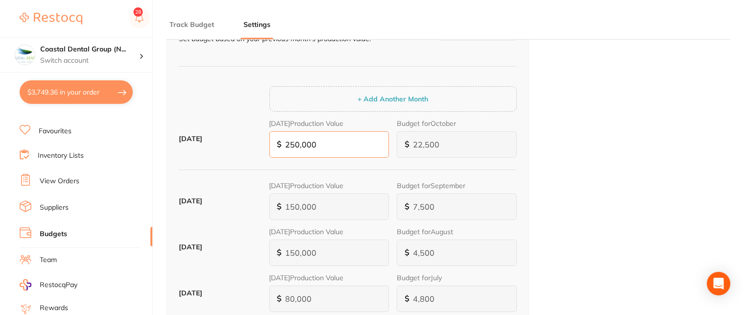
type input "0"
click at [321, 148] on input "0" at bounding box center [330, 144] width 120 height 26
type input "5"
type input "52"
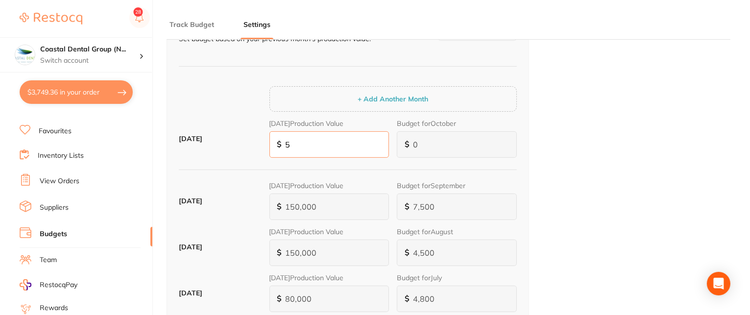
type input "5"
type input "528"
type input "48"
type input "52,800"
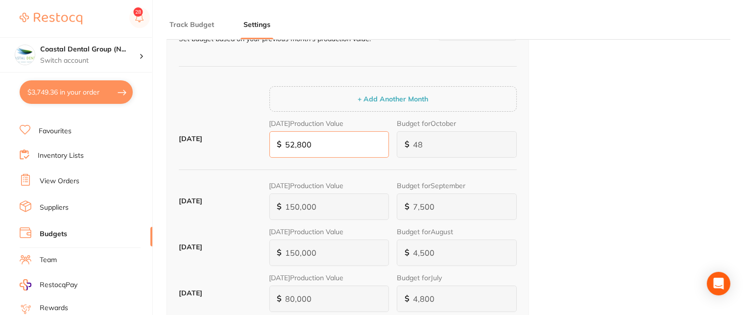
type input "4,752"
type input "528,000"
type input "47,520"
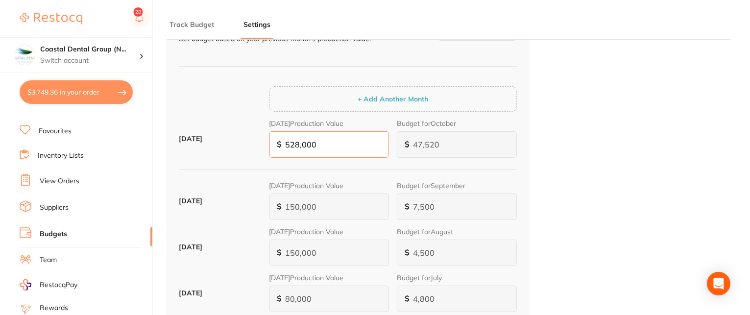
type input "528,000"
click at [580, 156] on div "Budget Allocation Allocation Type Indicate your budgeting method Percentage Fix…" at bounding box center [449, 211] width 564 height 620
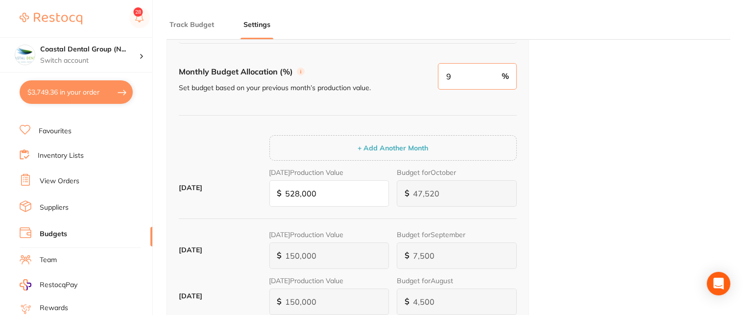
click at [468, 75] on input "9" at bounding box center [477, 76] width 79 height 26
type input "0"
type input "4"
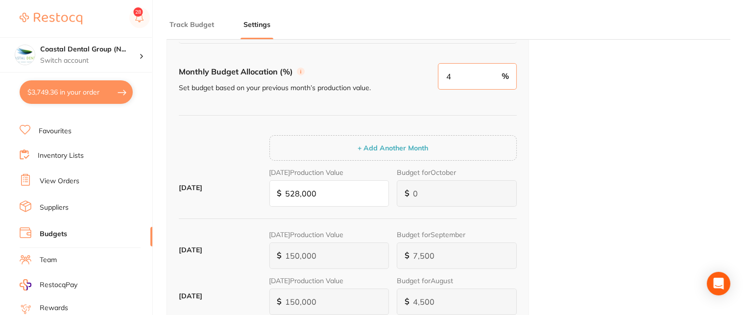
type input "21,120"
type input "45"
type input "237,600"
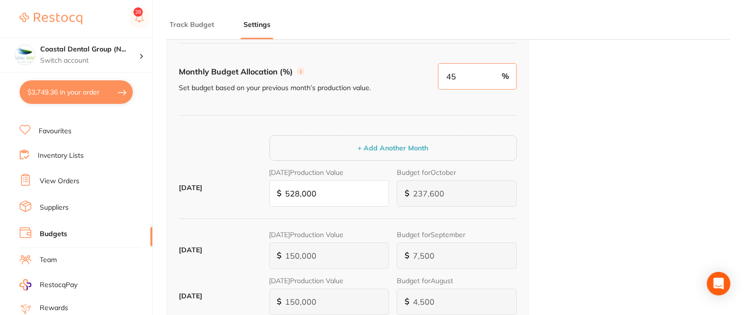
type input "4"
type input "21,120"
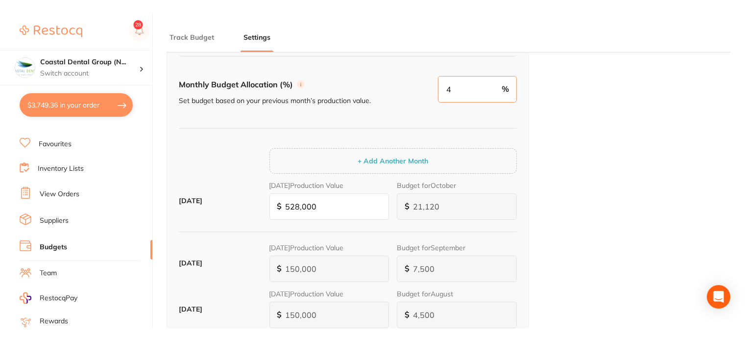
scroll to position [0, 0]
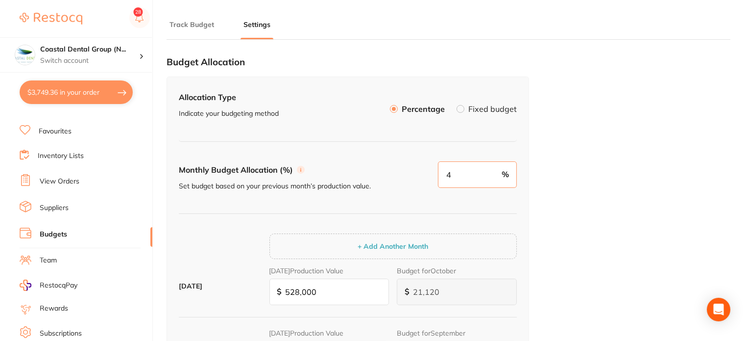
click at [473, 172] on input "4" at bounding box center [477, 174] width 79 height 26
type input "4"
type input "237,600"
type input "45"
type input "237,600"
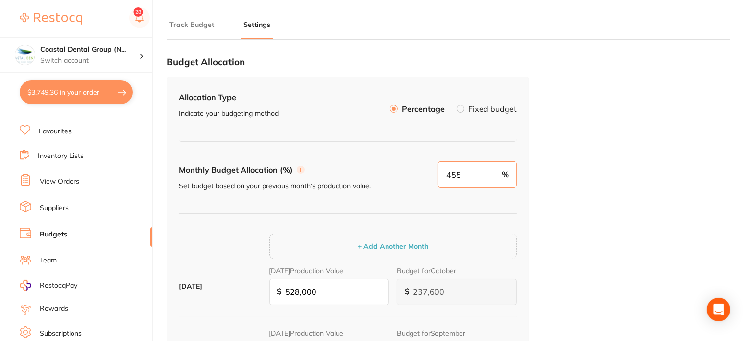
type input "4555"
type input "24,050,400"
type input "455"
type input "2,402,400"
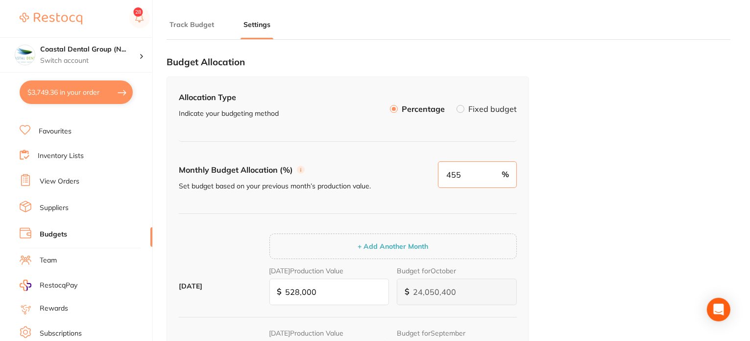
type input "2,402,400"
type input "4"
type input "21,120"
type input "0"
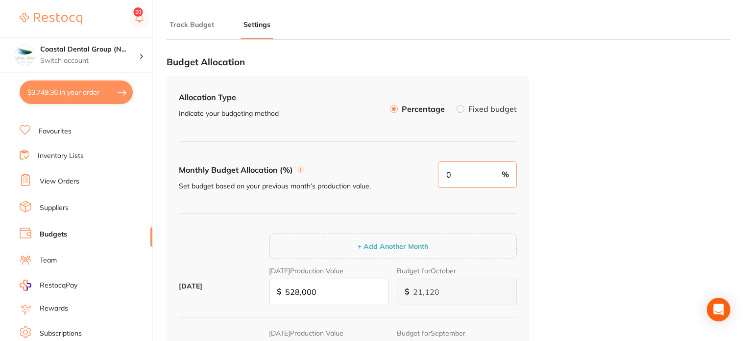
type input "0"
type input "2"
type input "10,560"
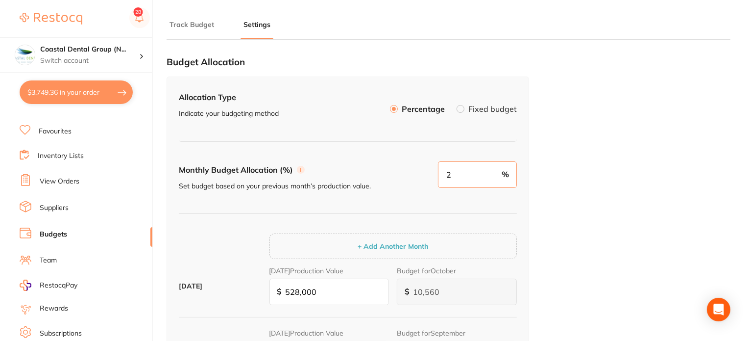
type input "0"
type input "2"
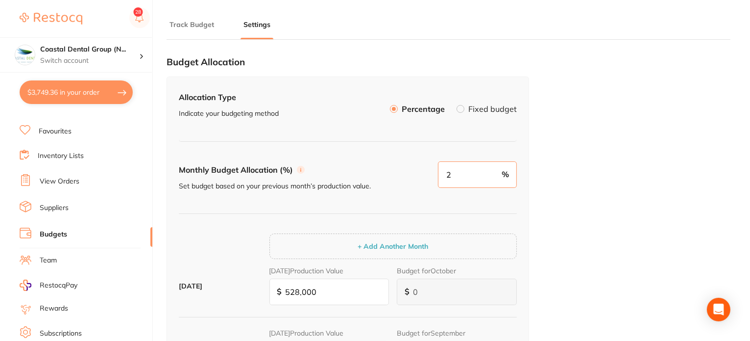
type input "10,560"
type input "21"
type input "110,880"
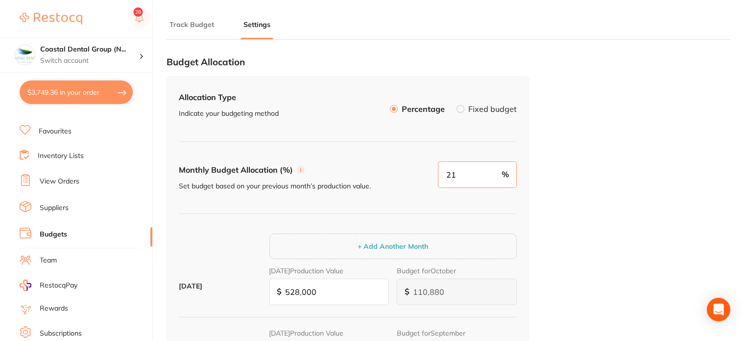
type input "2"
type input "0"
type input "1"
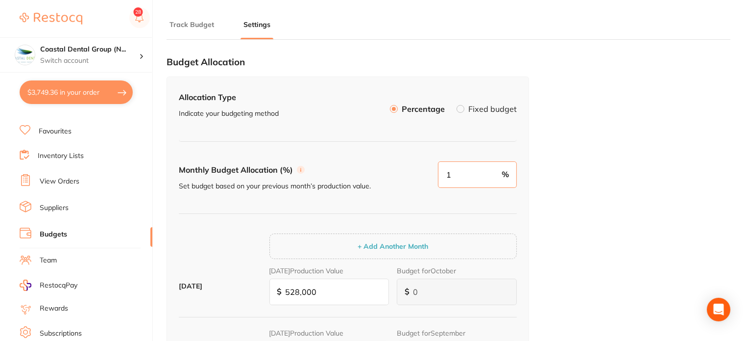
type input "5,280"
type input "12"
type input "63,360"
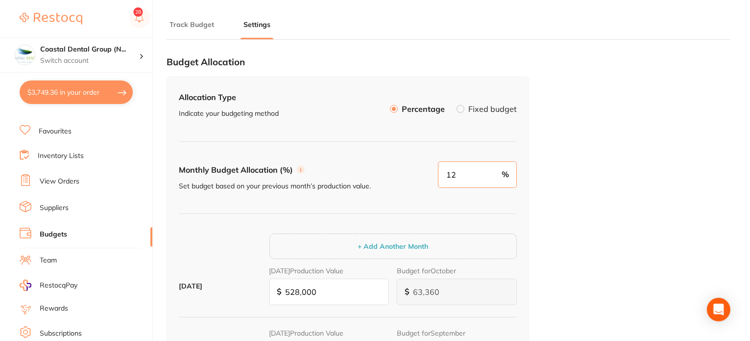
type input "1"
type input "5,280"
type input "0"
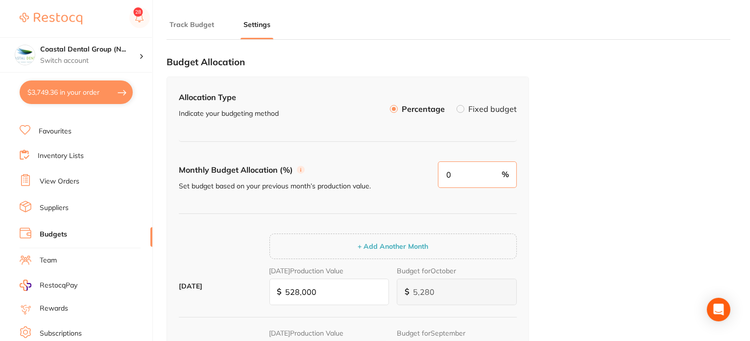
type input "0"
type input "1"
type input "5,280"
type input "10"
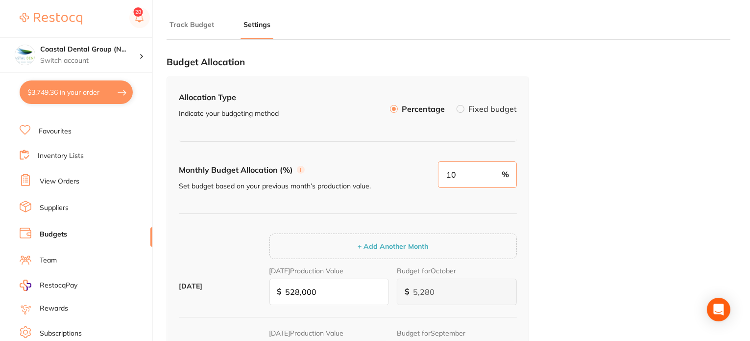
type input "52,800"
type input "0"
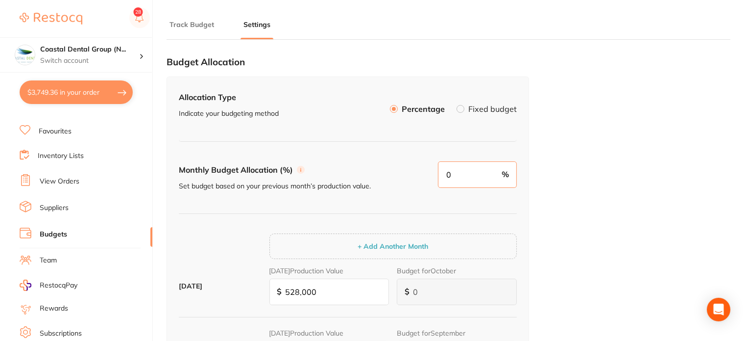
type input "2"
type input "10,560"
type input "2"
type input "10,560"
type input "23"
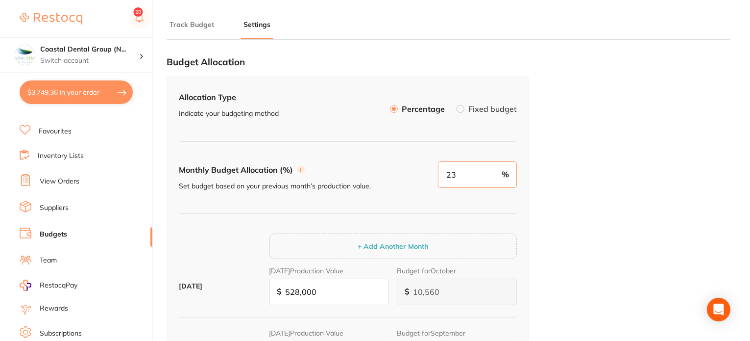
type input "121,440"
type input "0"
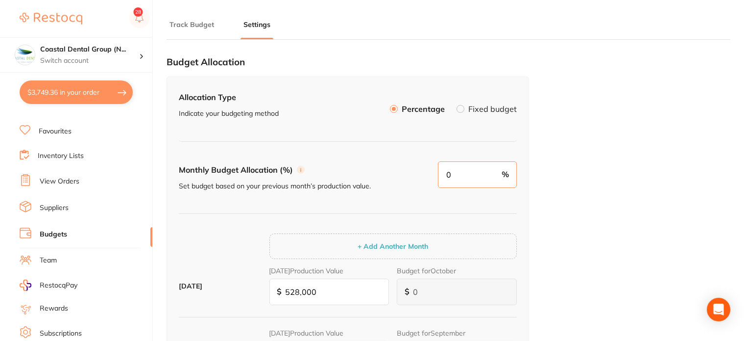
type input "4"
type input "21,120"
type input "4"
type input "237,600"
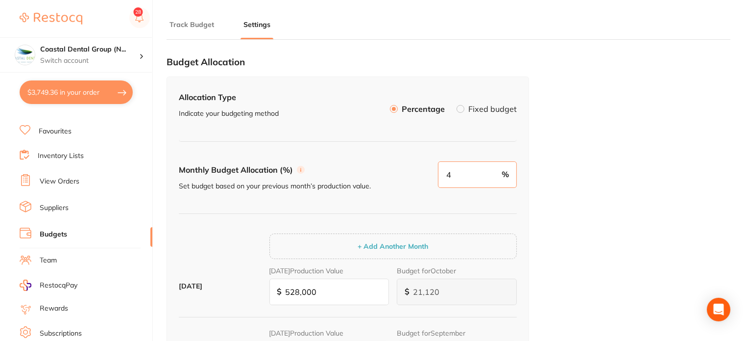
type input "45"
type input "237,600"
type input "4"
type input "21,120"
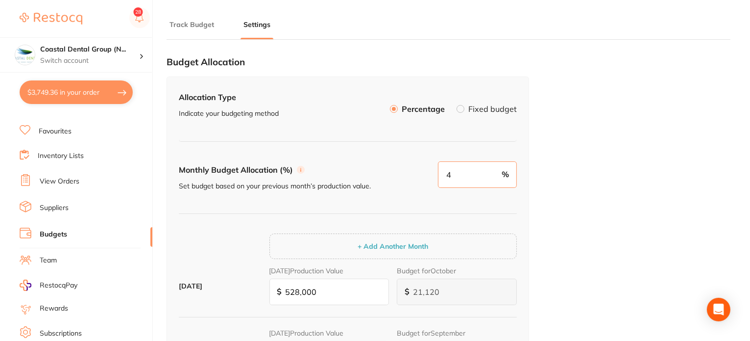
type input "4"
click at [67, 136] on ul "Dashboard Browse Products Favourites Inventory Lists View Orders Suppliers Budg…" at bounding box center [86, 242] width 133 height 338
click at [72, 132] on li "Favourites" at bounding box center [86, 131] width 133 height 13
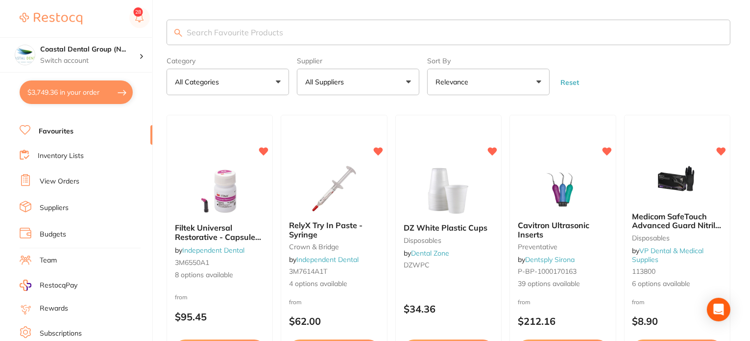
click at [98, 229] on li "Budgets" at bounding box center [86, 234] width 133 height 15
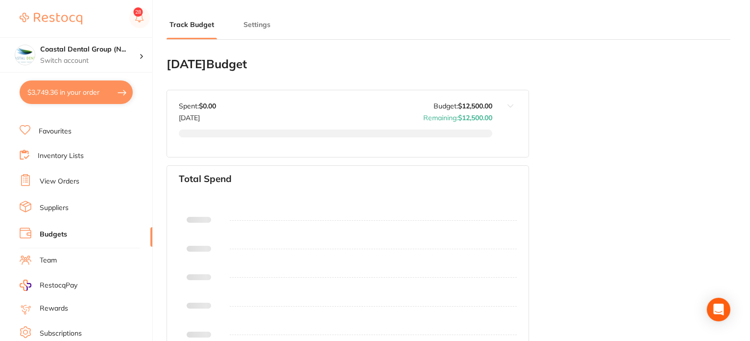
type input "6,000"
type input "12,500"
type input "5.0"
type input "250,000"
type input "12,500"
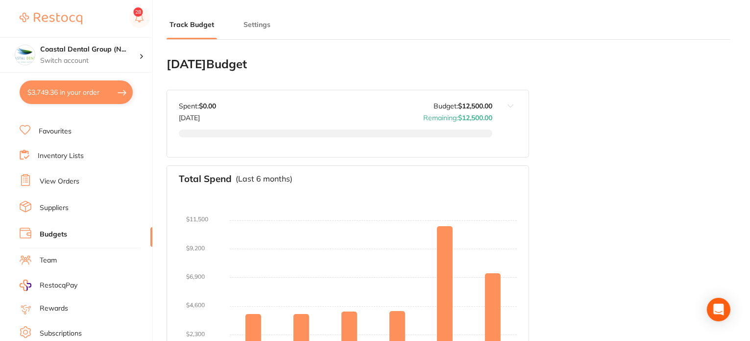
click at [261, 19] on div "Track Budget Settings" at bounding box center [449, 20] width 564 height 40
click at [261, 21] on button "Settings" at bounding box center [257, 24] width 33 height 9
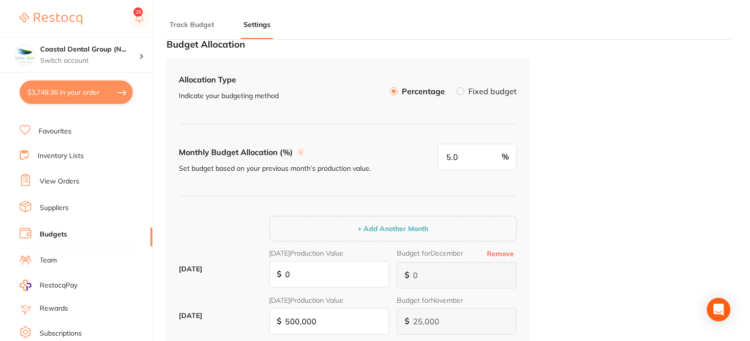
scroll to position [196, 0]
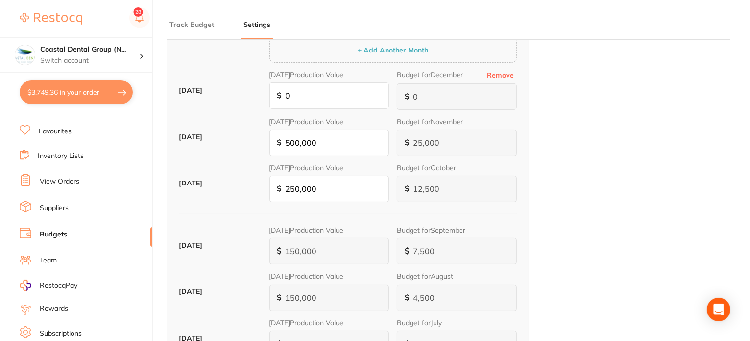
click at [108, 74] on section "Coastal Dental Group (N... Switch account Coastal Dental Group ([GEOGRAPHIC_DAT…" at bounding box center [76, 170] width 153 height 341
click at [102, 85] on button "$3,749.36 in your order" at bounding box center [76, 92] width 113 height 24
checkbox input "true"
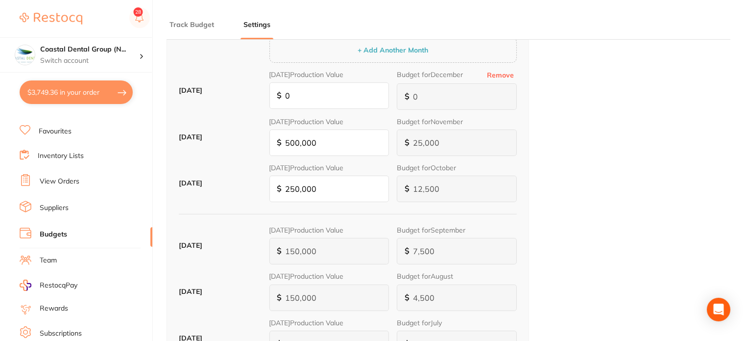
checkbox input "true"
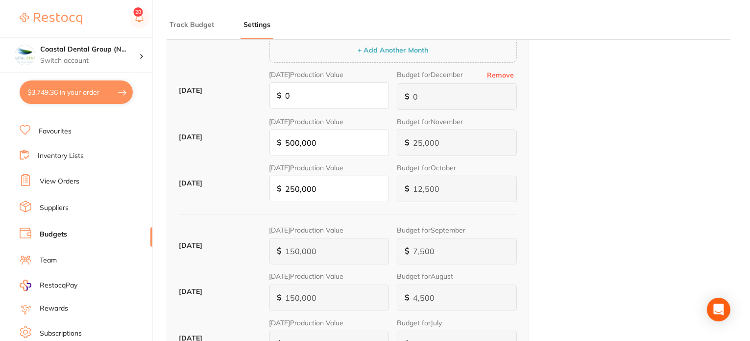
checkbox input "true"
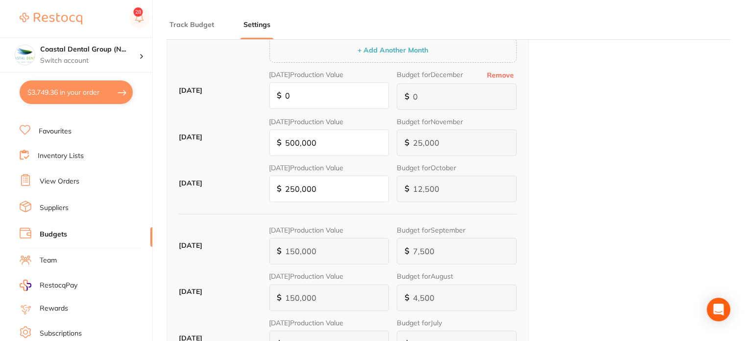
checkbox input "true"
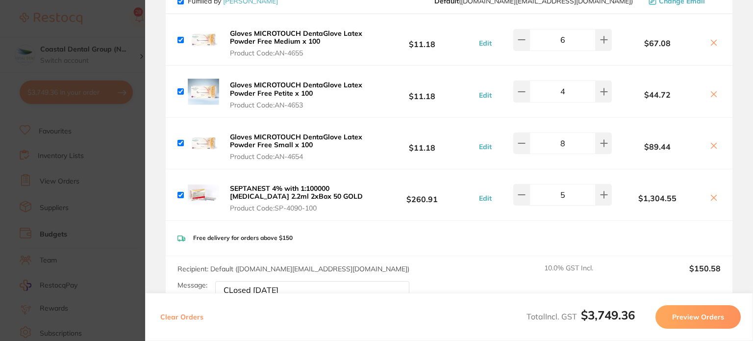
scroll to position [239, 0]
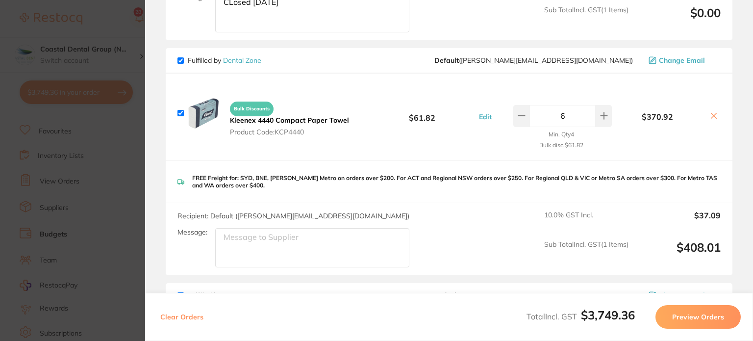
click at [178, 316] on button "Clear Orders" at bounding box center [181, 317] width 49 height 24
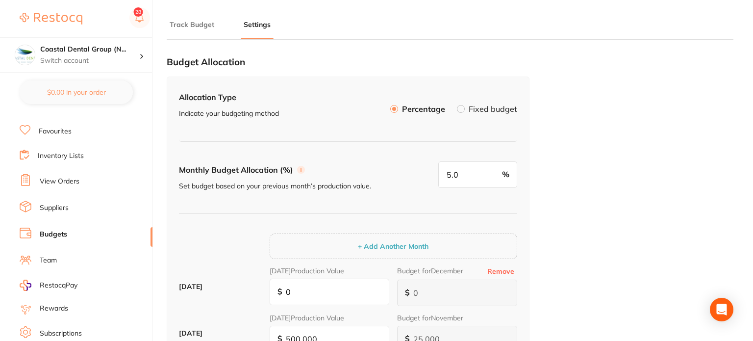
checkbox input "true"
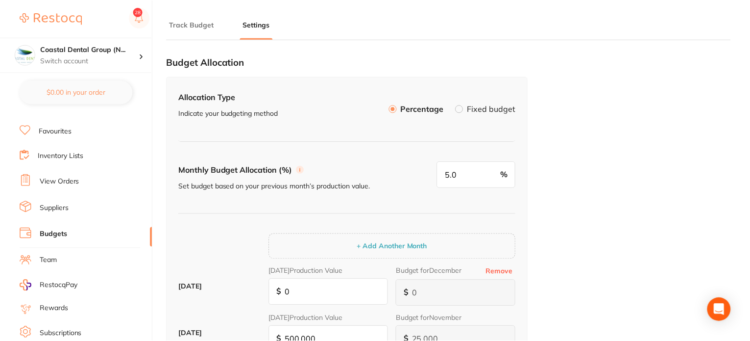
scroll to position [0, 0]
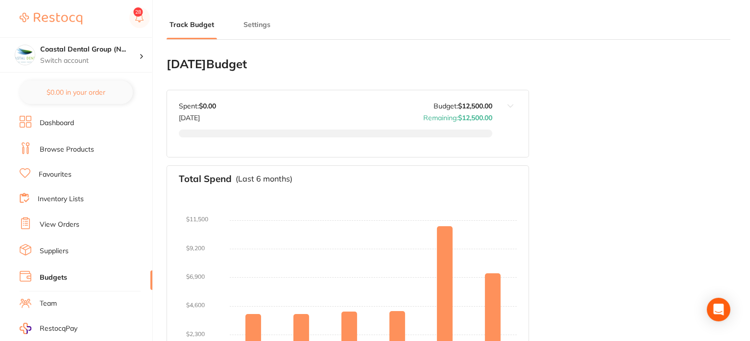
type input "6,000"
type input "12,500"
type input "5.0"
type input "250,000"
type input "12,500"
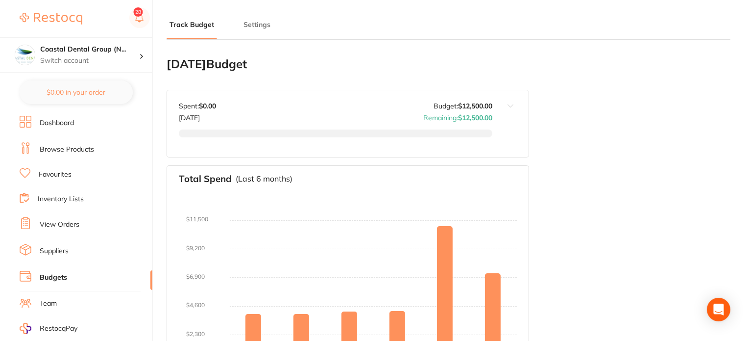
click at [92, 154] on li "Browse Products" at bounding box center [86, 149] width 133 height 15
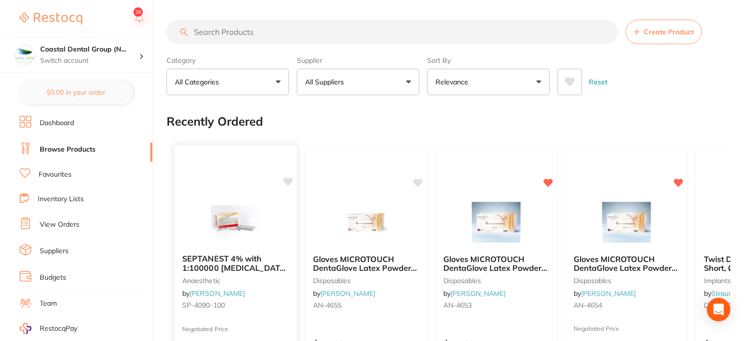
scroll to position [147, 0]
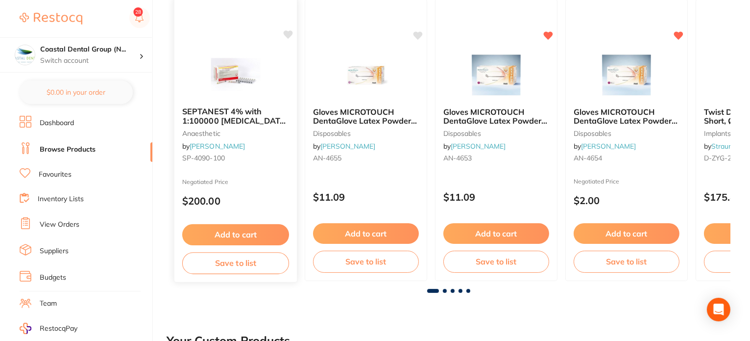
click at [259, 236] on button "Add to cart" at bounding box center [235, 234] width 107 height 21
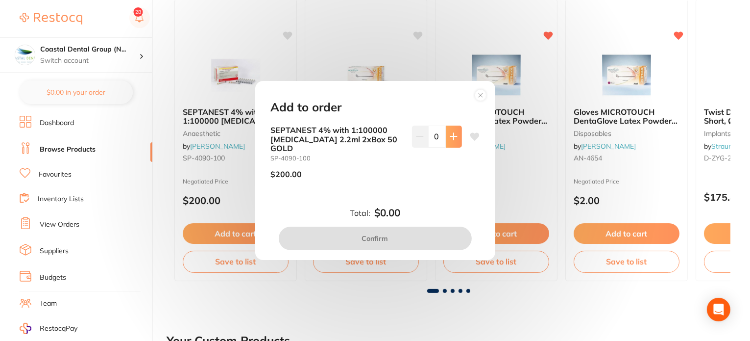
drag, startPoint x: 452, startPoint y: 140, endPoint x: 445, endPoint y: 148, distance: 11.1
click at [452, 140] on icon at bounding box center [454, 136] width 8 height 8
type input "1"
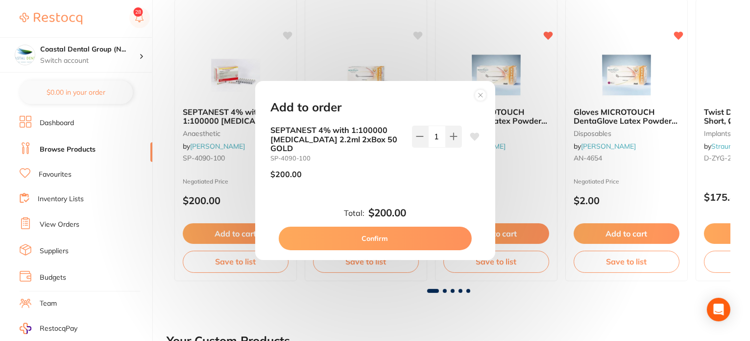
click at [393, 233] on button "Confirm" at bounding box center [375, 238] width 193 height 24
checkbox input "false"
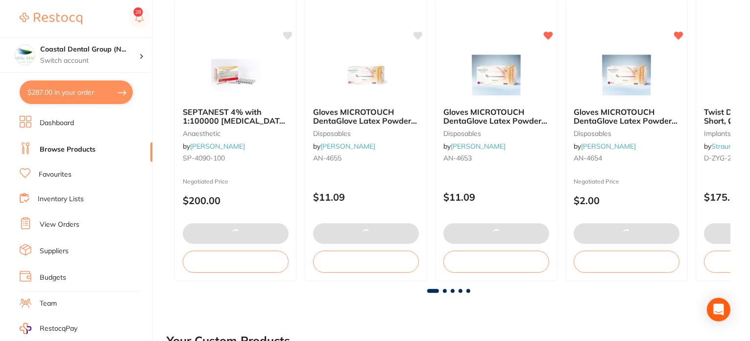
type textarea "CLosed [DATE]"
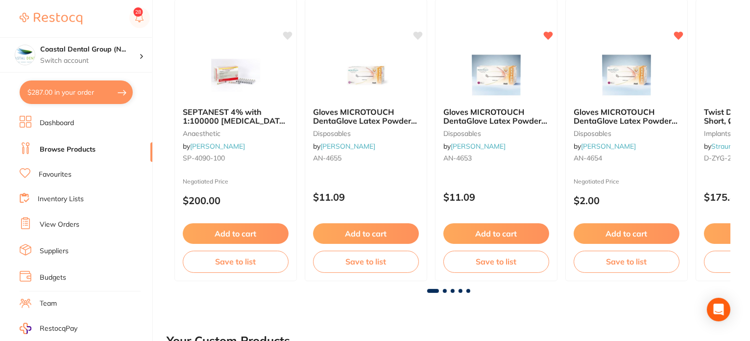
click at [73, 174] on li "Favourites" at bounding box center [86, 174] width 133 height 13
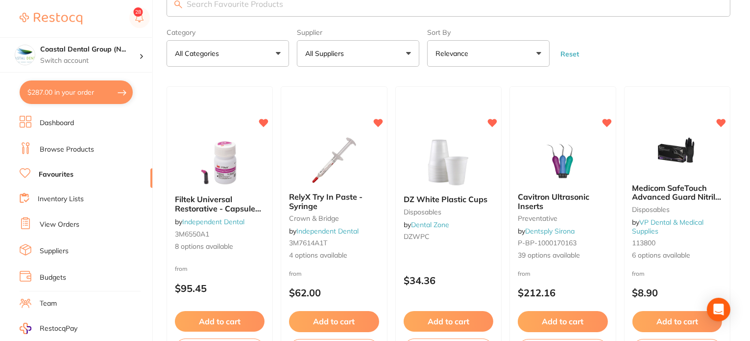
scroll to position [147, 0]
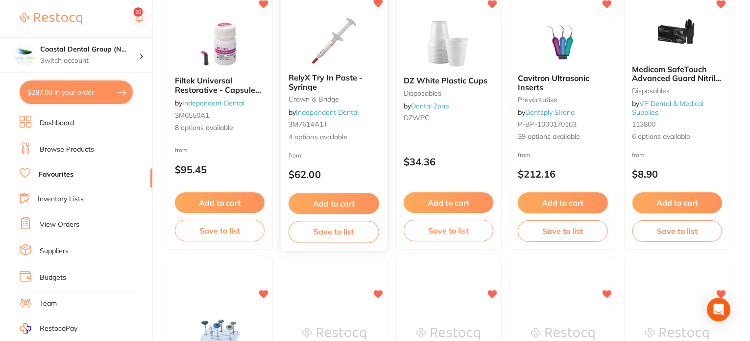
click at [319, 207] on button "Add to cart" at bounding box center [334, 203] width 91 height 21
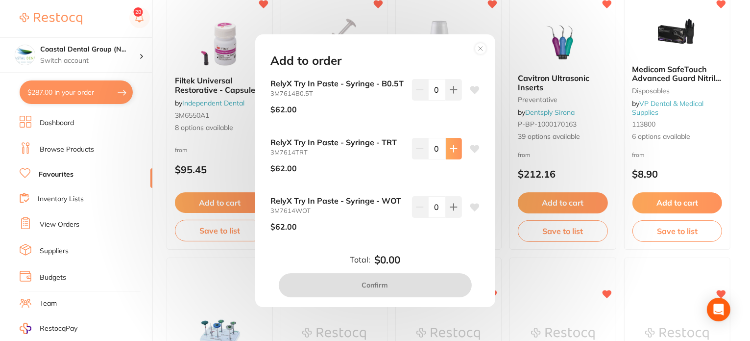
click at [450, 152] on icon at bounding box center [454, 149] width 8 height 8
type input "1"
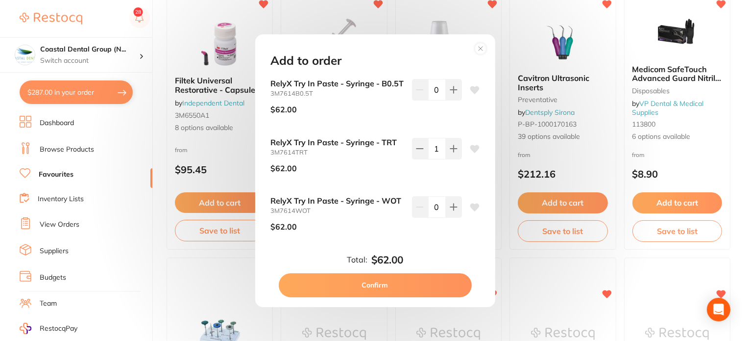
click at [377, 283] on button "Confirm" at bounding box center [375, 285] width 193 height 24
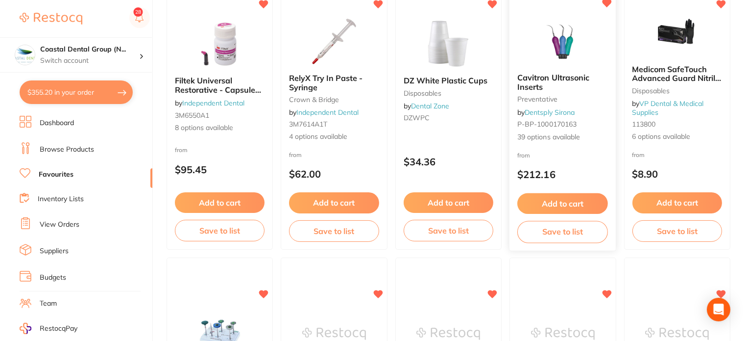
click at [551, 199] on button "Add to cart" at bounding box center [562, 203] width 91 height 21
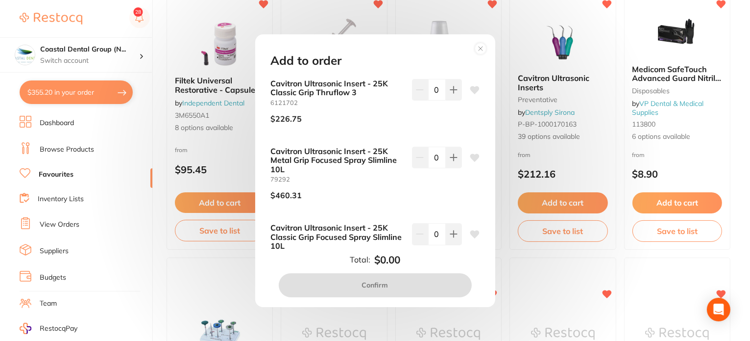
click at [451, 237] on icon at bounding box center [453, 234] width 6 height 6
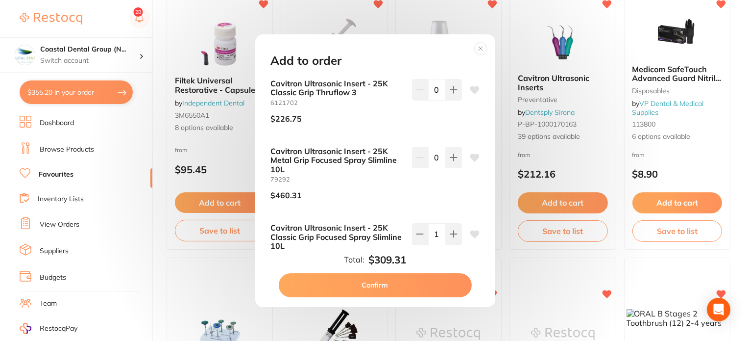
type input "1"
click at [433, 278] on button "Confirm" at bounding box center [375, 285] width 193 height 24
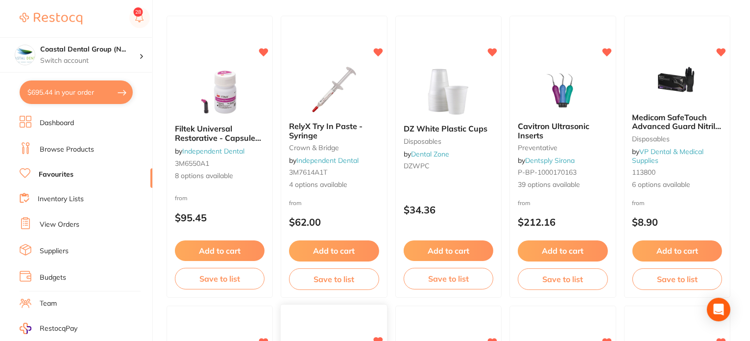
scroll to position [98, 0]
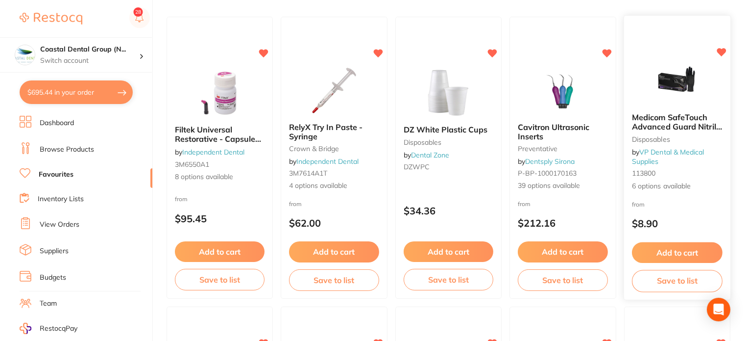
click at [649, 245] on button "Add to cart" at bounding box center [677, 252] width 91 height 21
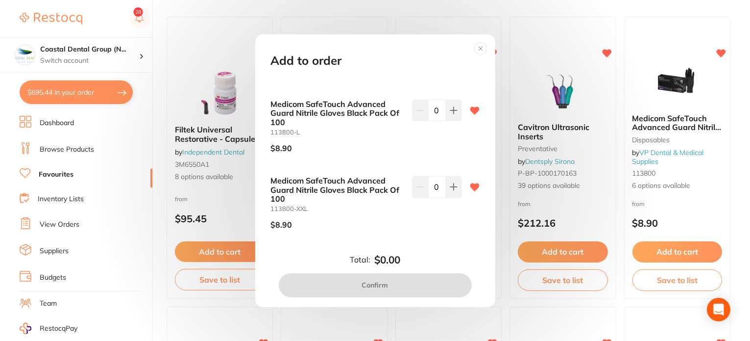
scroll to position [192, 0]
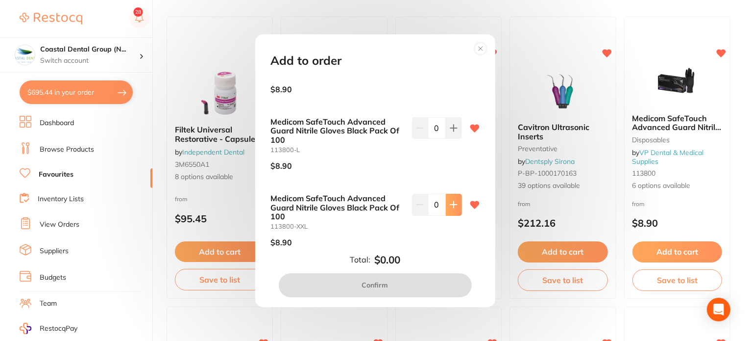
drag, startPoint x: 456, startPoint y: 202, endPoint x: 449, endPoint y: 206, distance: 7.9
click at [456, 202] on button at bounding box center [454, 205] width 16 height 22
type input "1"
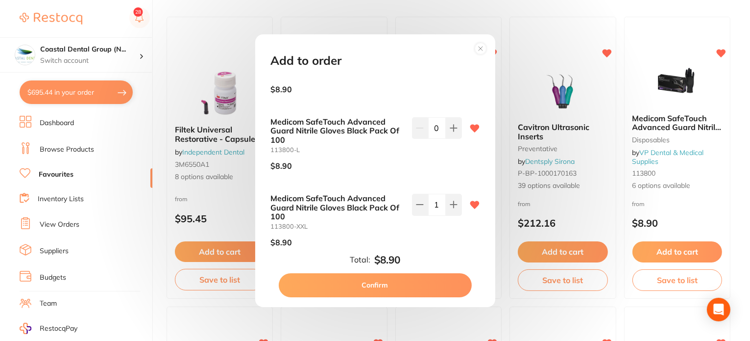
click at [414, 281] on button "Confirm" at bounding box center [375, 285] width 193 height 24
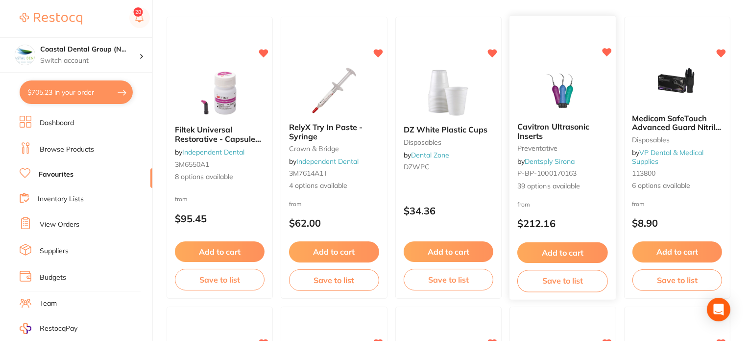
click at [525, 246] on button "Add to cart" at bounding box center [562, 252] width 91 height 21
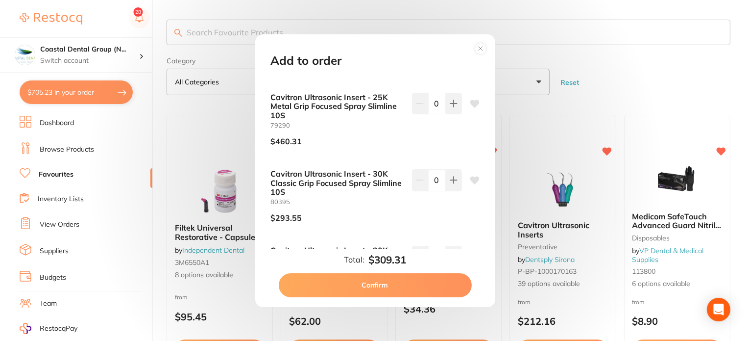
scroll to position [2548, 0]
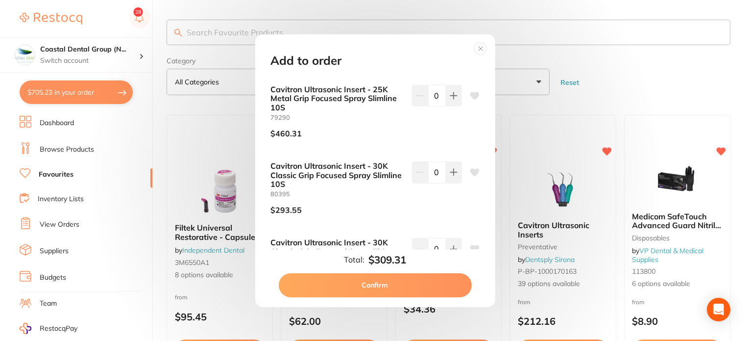
click at [480, 48] on icon at bounding box center [481, 49] width 4 height 4
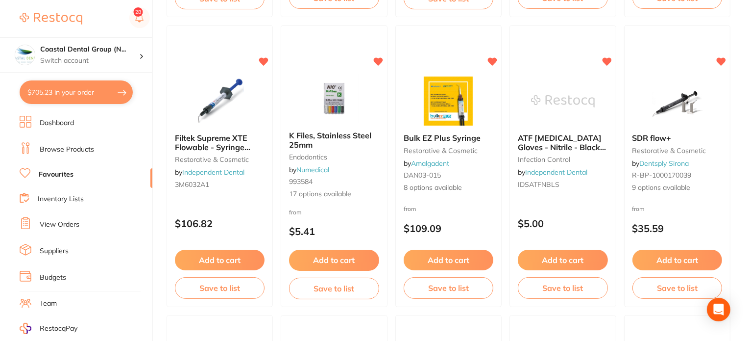
scroll to position [1519, 0]
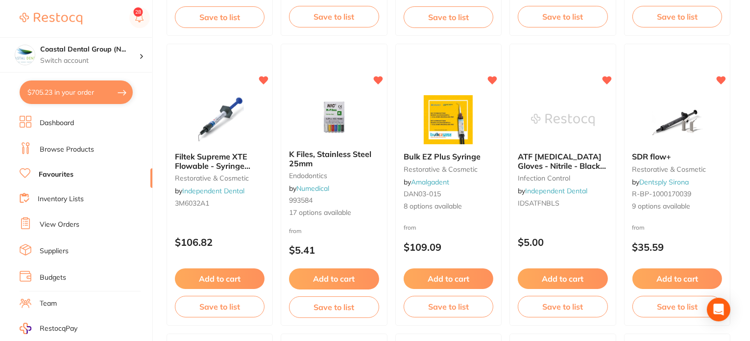
click at [120, 146] on li "Browse Products" at bounding box center [86, 149] width 133 height 15
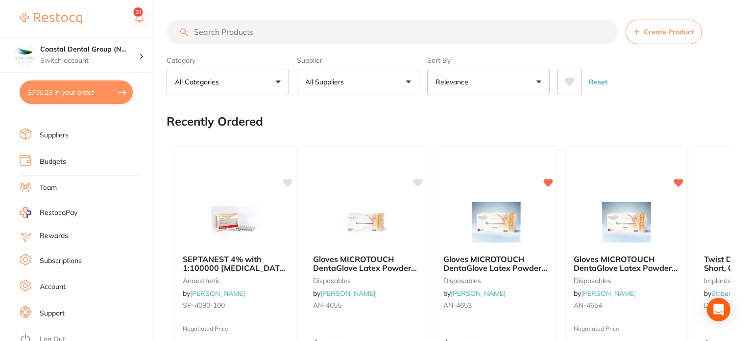
click at [270, 78] on button "All Categories" at bounding box center [228, 82] width 123 height 26
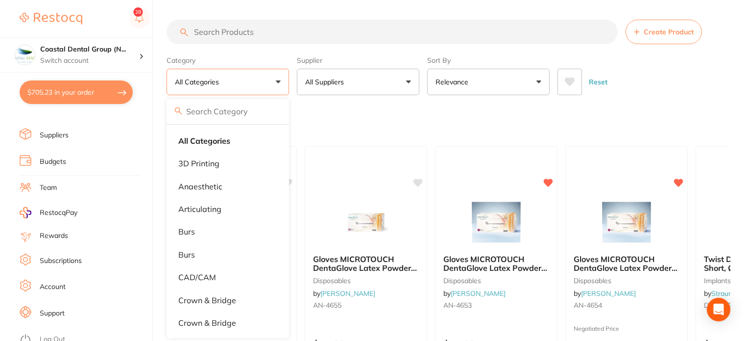
click at [350, 89] on button "All Suppliers" at bounding box center [358, 82] width 123 height 26
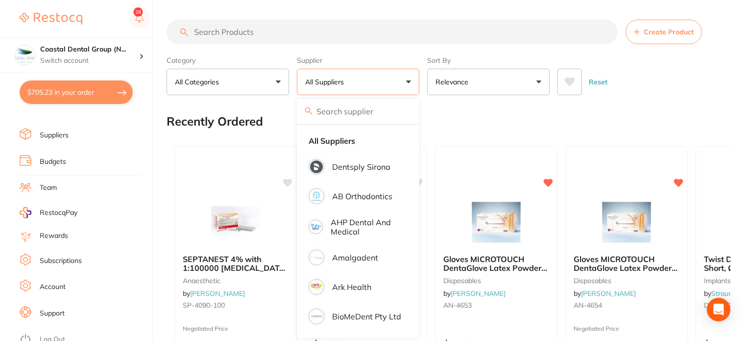
click at [445, 82] on p "Relevance" at bounding box center [454, 82] width 37 height 10
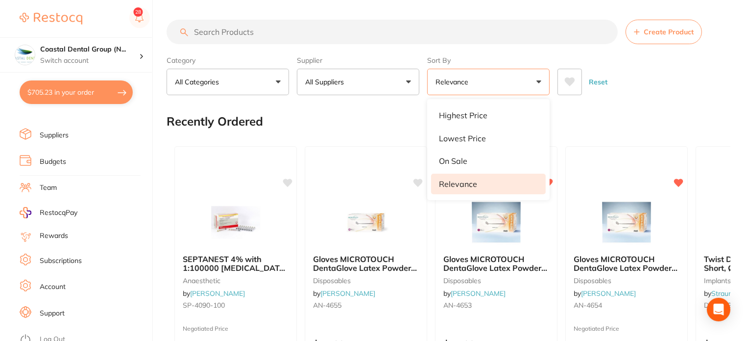
click at [374, 119] on div "Recently Ordered" at bounding box center [449, 121] width 564 height 33
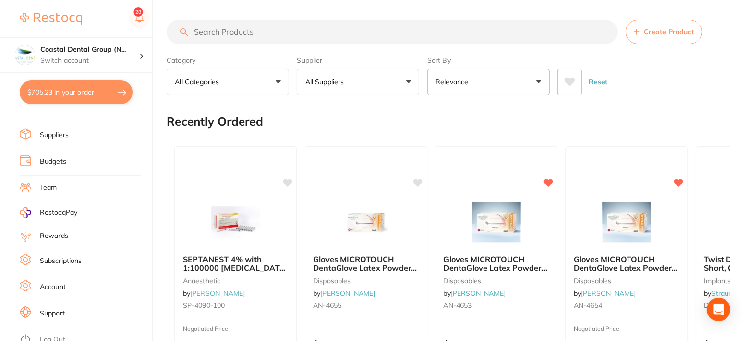
click at [83, 180] on li "Team" at bounding box center [86, 187] width 133 height 15
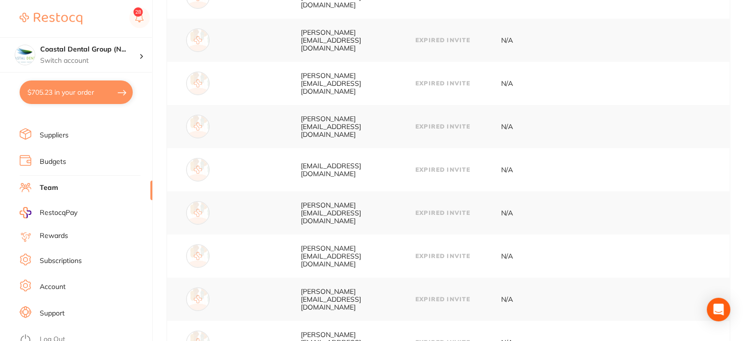
scroll to position [343, 0]
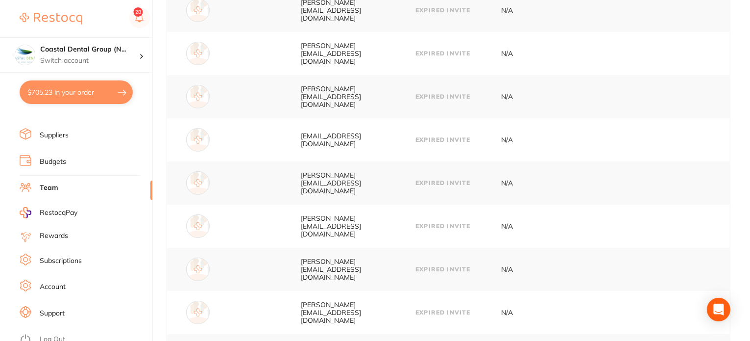
click at [75, 234] on li "Rewards" at bounding box center [86, 236] width 133 height 12
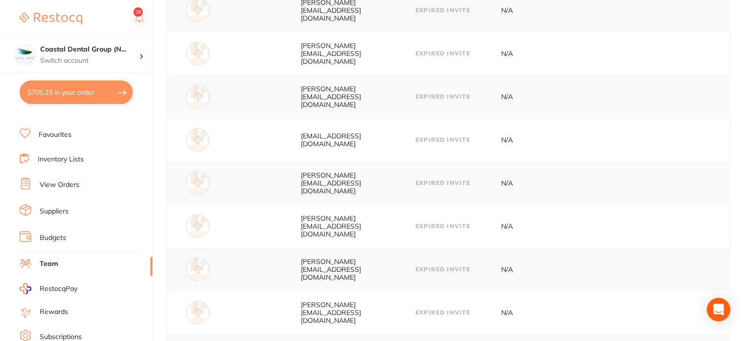
scroll to position [116, 0]
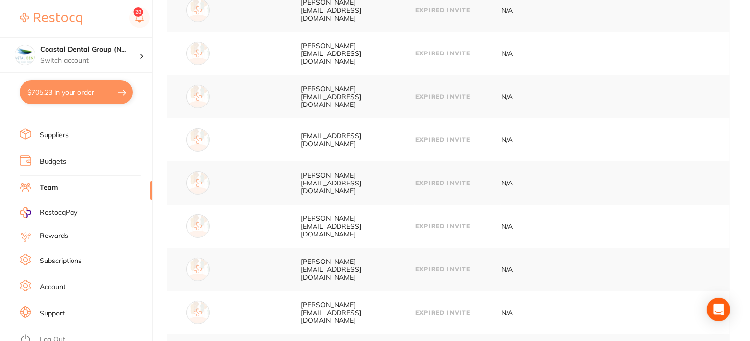
click at [76, 234] on li "Rewards" at bounding box center [86, 236] width 133 height 12
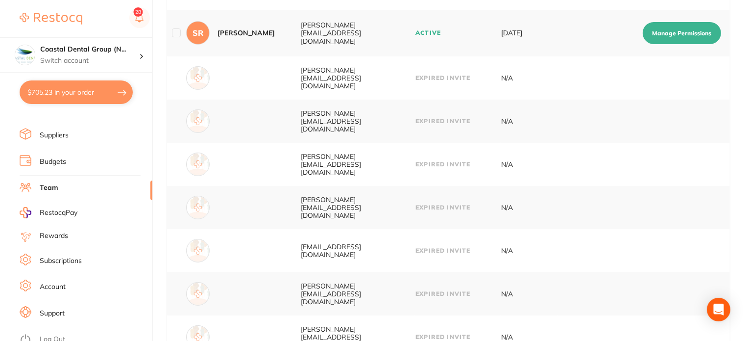
scroll to position [98, 0]
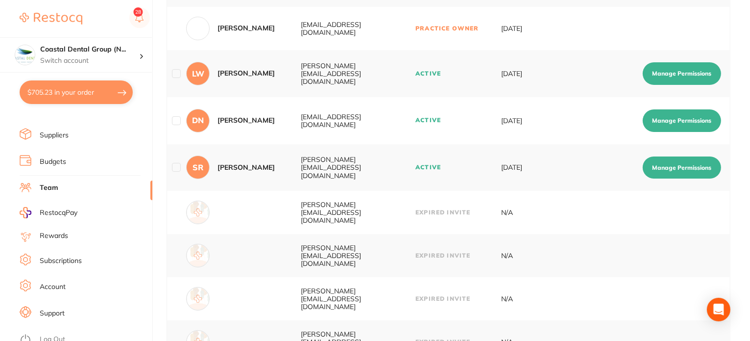
click at [90, 162] on li "Budgets" at bounding box center [86, 161] width 133 height 15
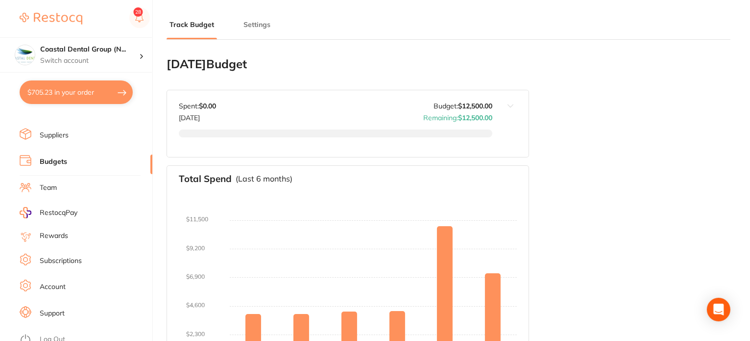
click at [100, 130] on li "Suppliers" at bounding box center [86, 135] width 133 height 15
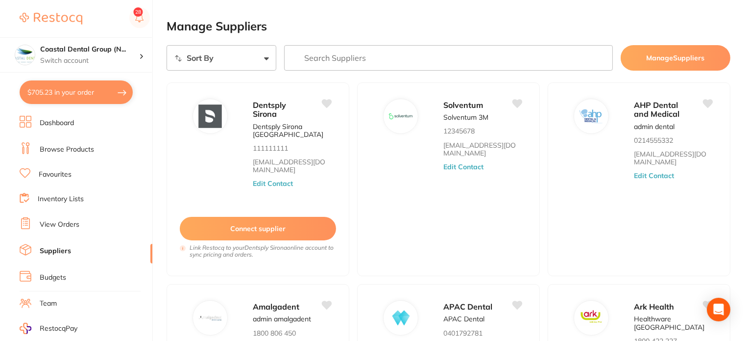
click at [259, 63] on select "Sort By A-Z Z-A" at bounding box center [222, 57] width 110 height 25
click at [255, 229] on button "Connect supplier" at bounding box center [258, 229] width 158 height 24
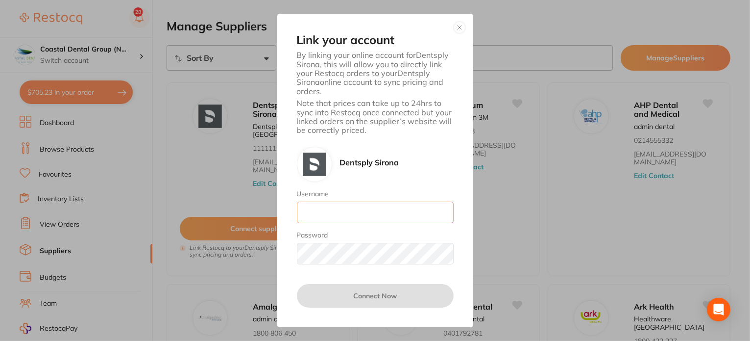
type input "[EMAIL_ADDRESS][DOMAIN_NAME]"
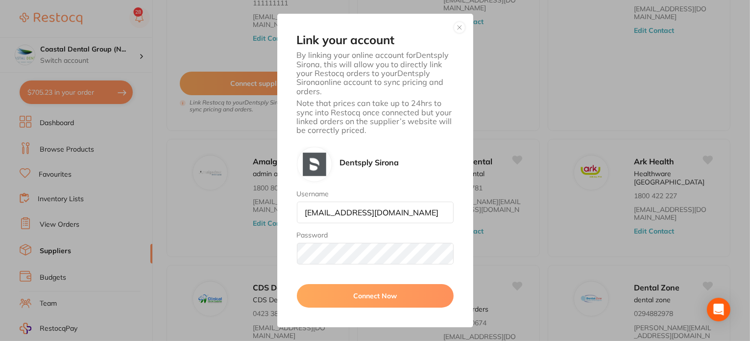
scroll to position [147, 0]
click at [457, 29] on button "button" at bounding box center [460, 28] width 12 height 12
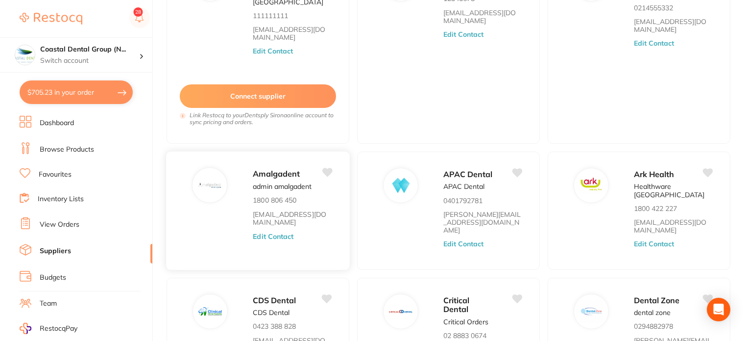
scroll to position [98, 0]
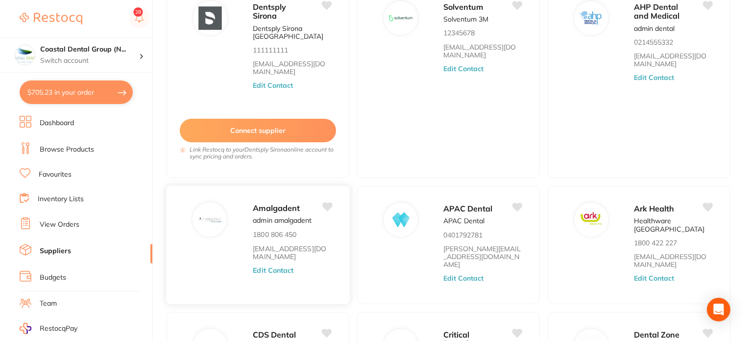
click at [280, 266] on button "Edit Contact" at bounding box center [273, 270] width 41 height 8
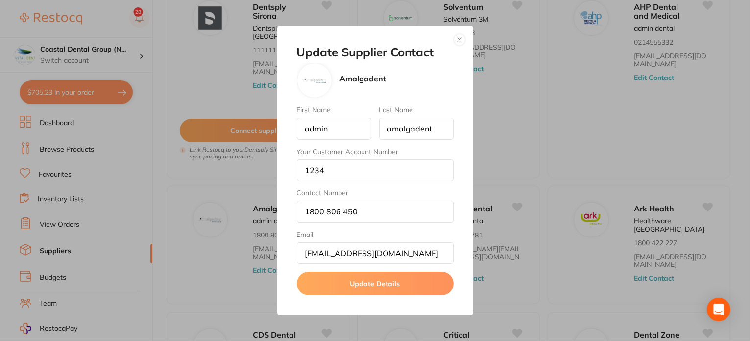
click at [459, 39] on button "button" at bounding box center [460, 40] width 12 height 12
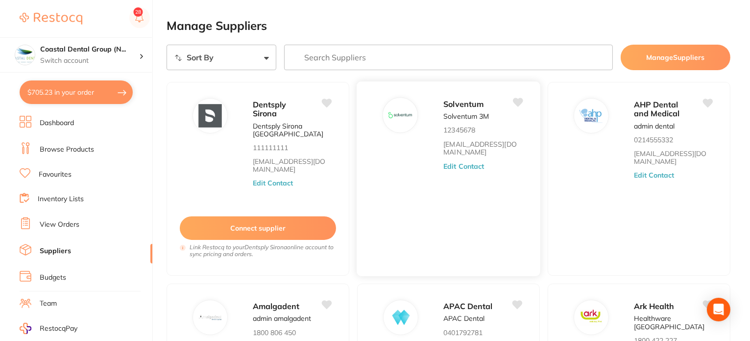
scroll to position [0, 0]
